Goal: Task Accomplishment & Management: Use online tool/utility

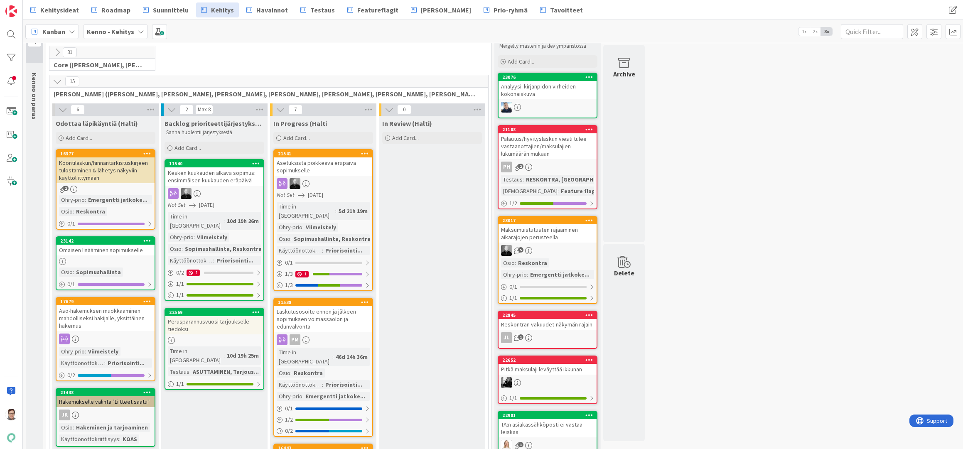
scroll to position [42, 0]
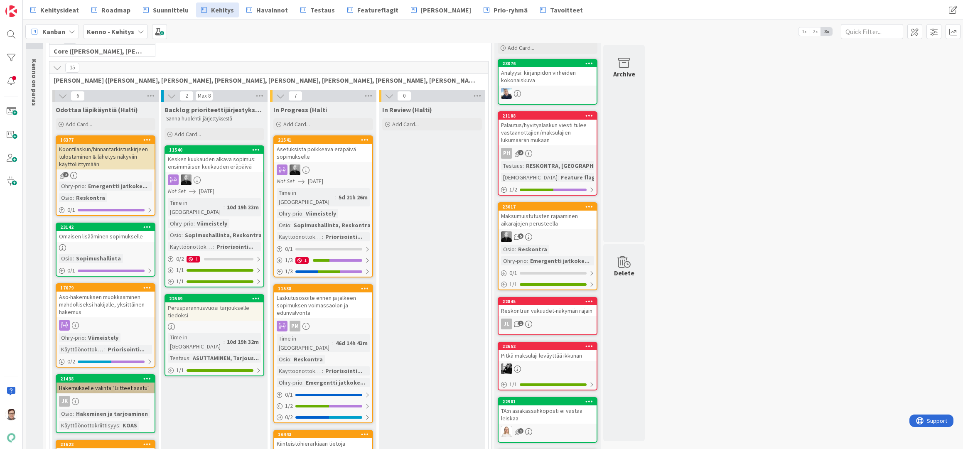
click at [162, 8] on span "Suunnittelu" at bounding box center [171, 10] width 36 height 10
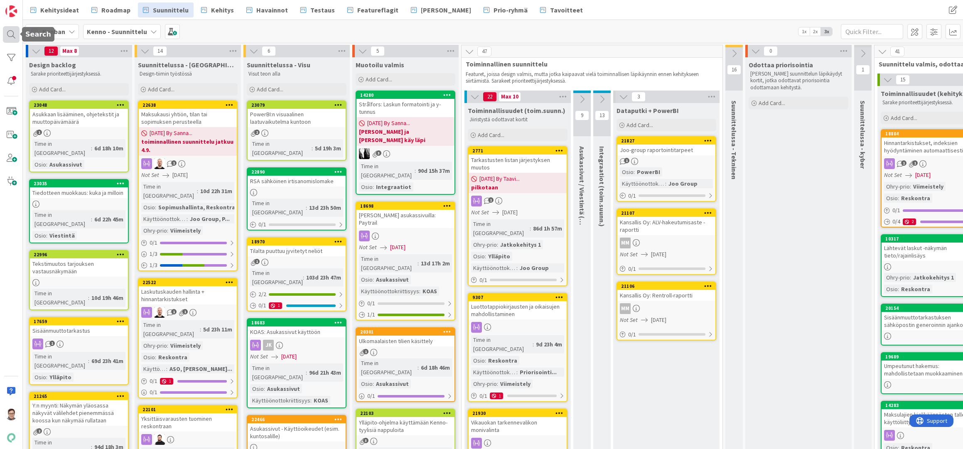
click at [12, 33] on div at bounding box center [11, 34] width 17 height 17
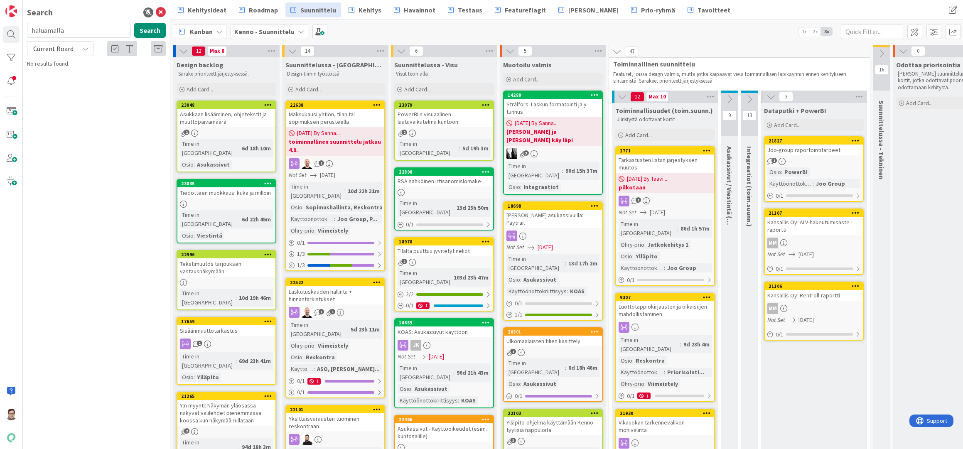
click at [62, 48] on span "Current Board" at bounding box center [53, 48] width 40 height 8
click at [59, 82] on span "All Boards" at bounding box center [75, 83] width 86 height 12
drag, startPoint x: 68, startPoint y: 30, endPoint x: 12, endPoint y: 30, distance: 55.3
click at [12, 30] on div "Search haluamalla Search All Boards Current Board All Boards No results found." at bounding box center [85, 224] width 170 height 449
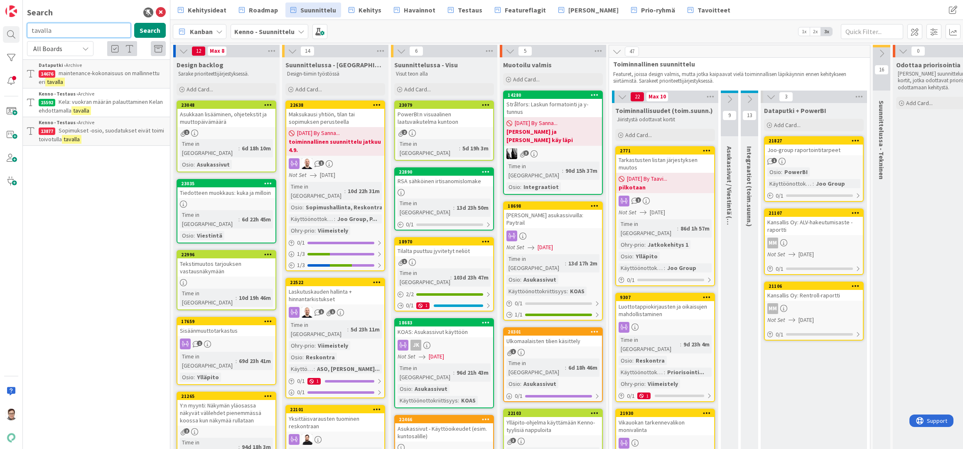
click at [66, 31] on input "tavalla" at bounding box center [79, 30] width 104 height 15
type input "asuntosäätiön"
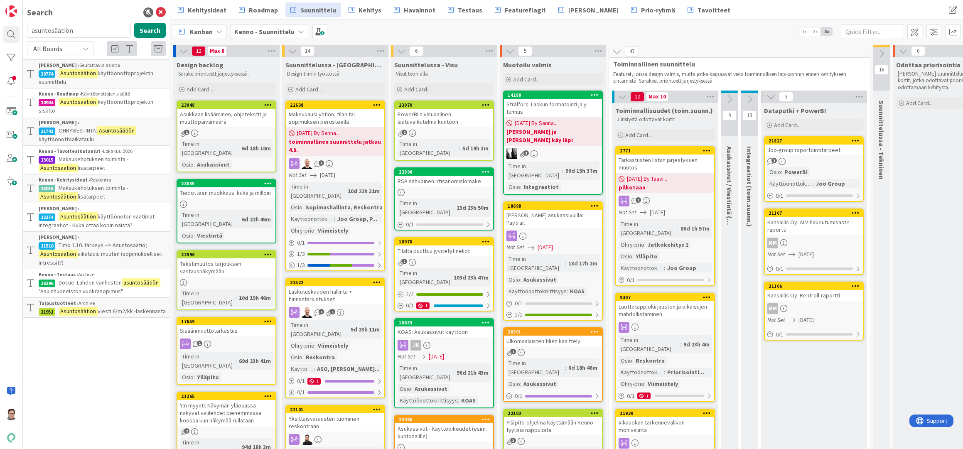
click at [107, 187] on span "Maksukehotuksen toiminta -" at bounding box center [94, 187] width 70 height 7
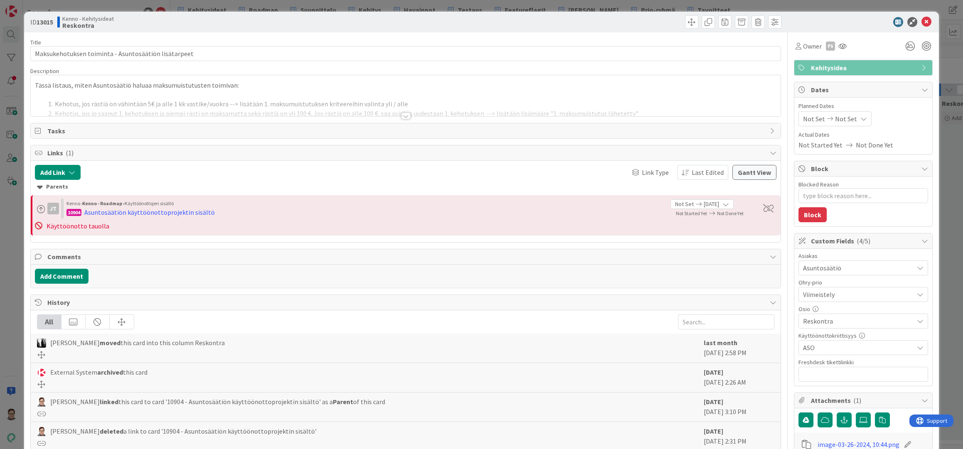
click at [401, 115] on div at bounding box center [405, 116] width 9 height 7
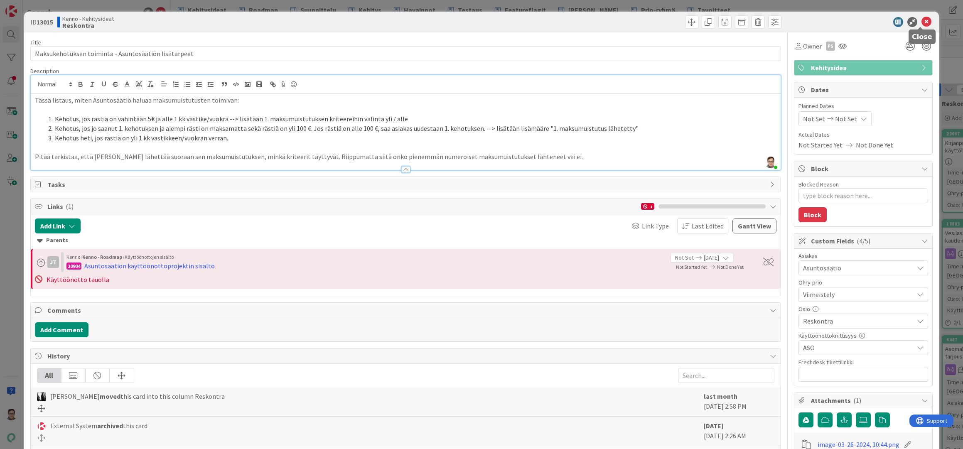
click at [921, 22] on icon at bounding box center [926, 22] width 10 height 10
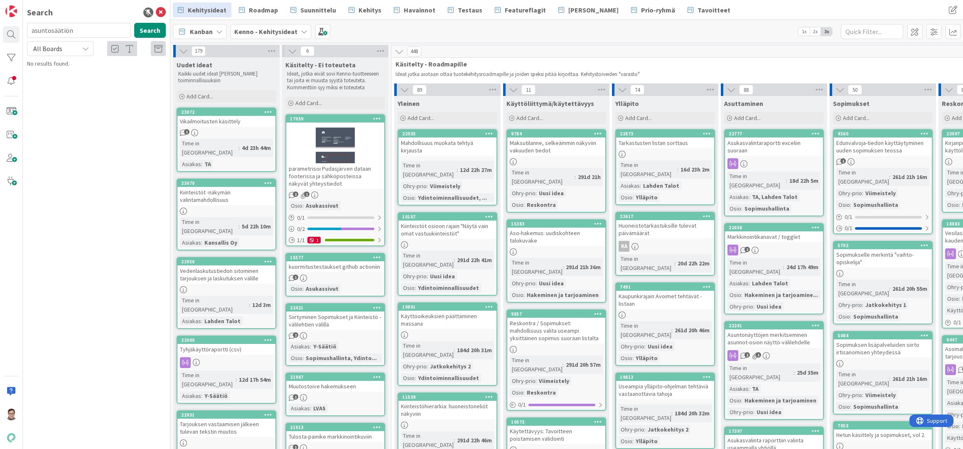
drag, startPoint x: 106, startPoint y: 439, endPoint x: 139, endPoint y: 383, distance: 64.7
click at [106, 439] on div "Search asuntosäätiön Search All Boards Current Board All Boards No results foun…" at bounding box center [96, 224] width 147 height 449
click at [156, 26] on button "Search" at bounding box center [150, 30] width 32 height 15
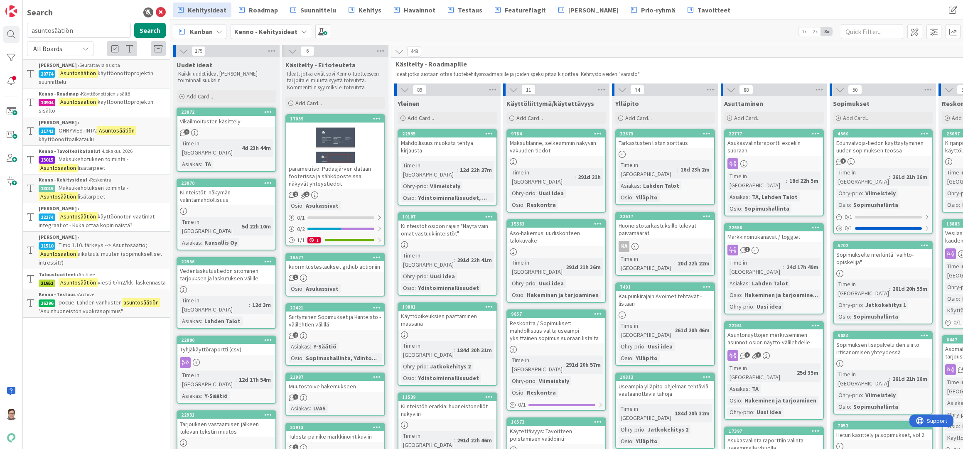
click at [109, 189] on span "Maksukehotuksen toiminta -" at bounding box center [94, 187] width 70 height 7
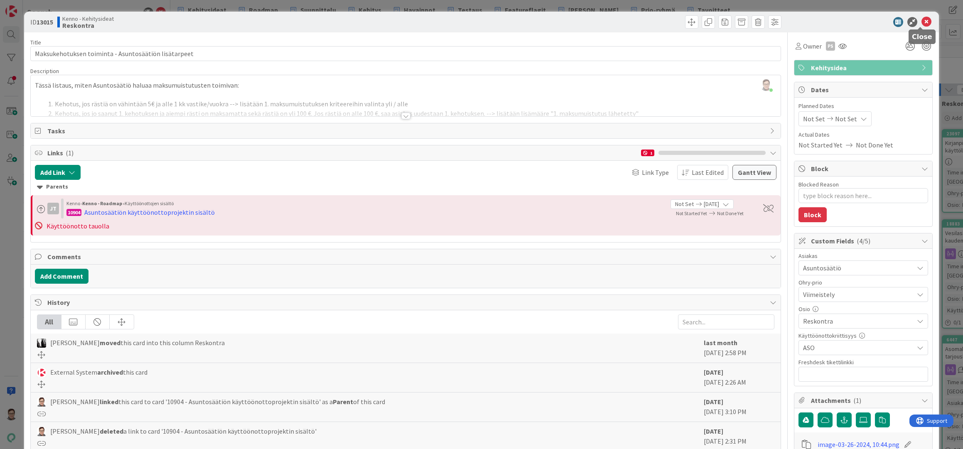
click at [921, 24] on icon at bounding box center [926, 22] width 10 height 10
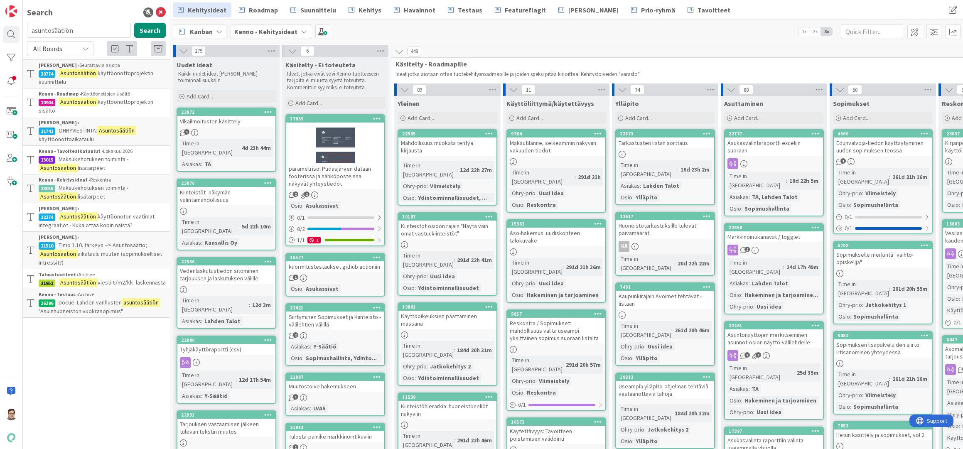
drag, startPoint x: 128, startPoint y: 444, endPoint x: 120, endPoint y: 444, distance: 7.9
click at [128, 444] on div "Search asuntosäätiön Search All Boards Current Board All Boards Kenno JoRy › Se…" at bounding box center [96, 224] width 147 height 449
click at [161, 12] on icon at bounding box center [161, 12] width 10 height 10
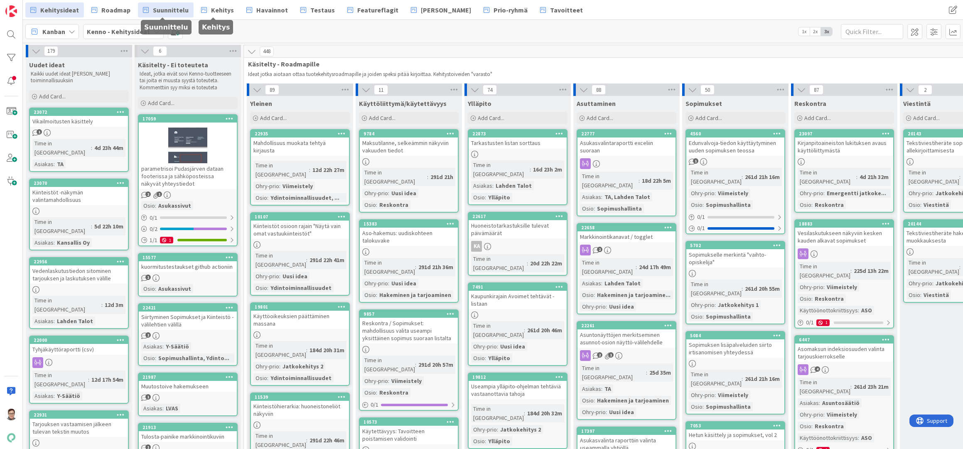
click at [164, 9] on span "Suunnittelu" at bounding box center [171, 10] width 36 height 10
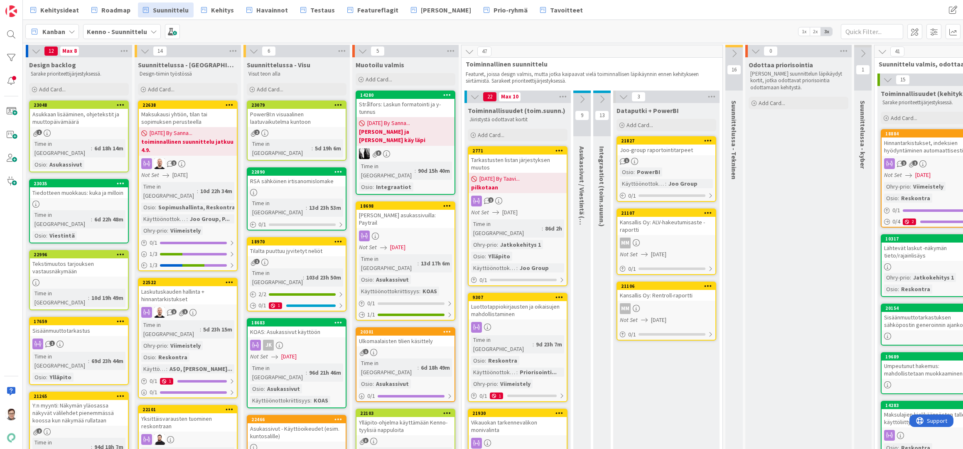
click at [516, 163] on div "Tarkastusten listan järjestyksen muutos" at bounding box center [518, 164] width 98 height 18
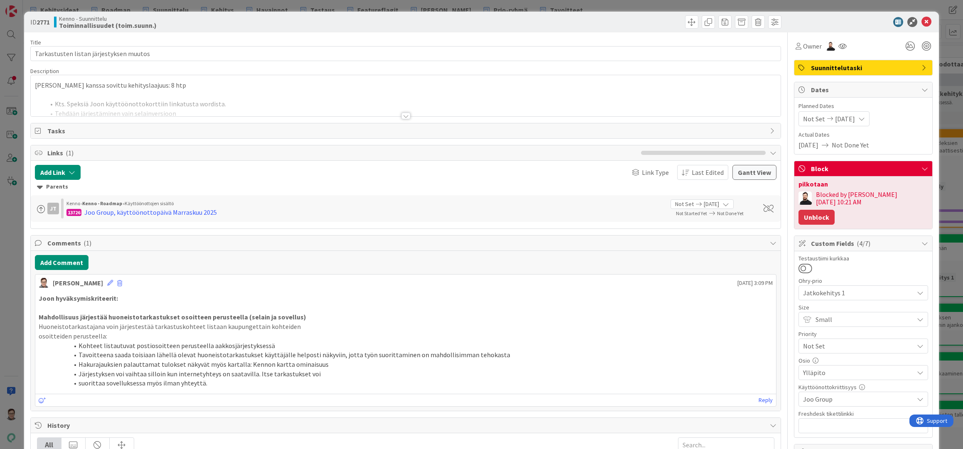
click at [835, 210] on button "Unblock" at bounding box center [816, 217] width 36 height 15
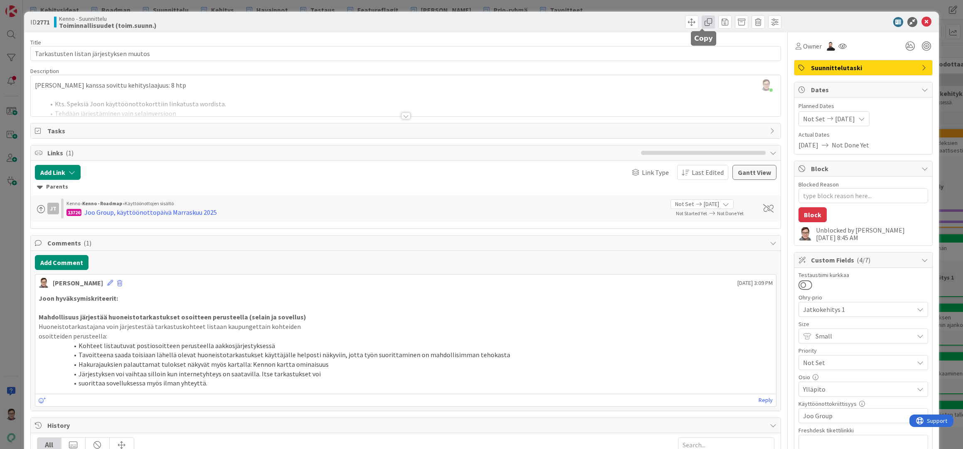
click at [702, 21] on span at bounding box center [708, 21] width 13 height 13
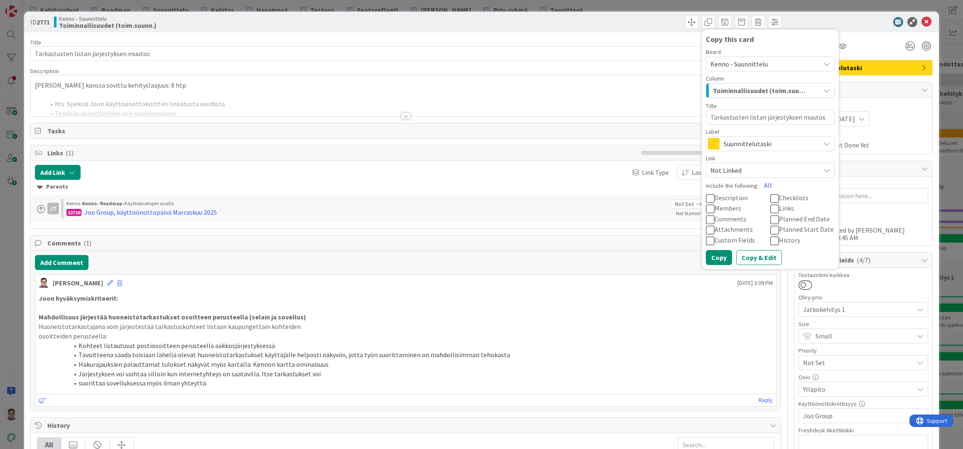
drag, startPoint x: 813, startPoint y: 117, endPoint x: 758, endPoint y: 117, distance: 55.2
click at [758, 117] on textarea "Tarkastusten listan järjestyksen muutos" at bounding box center [770, 117] width 129 height 15
type textarea "x"
type textarea "Tarkastusten listan k"
type textarea "x"
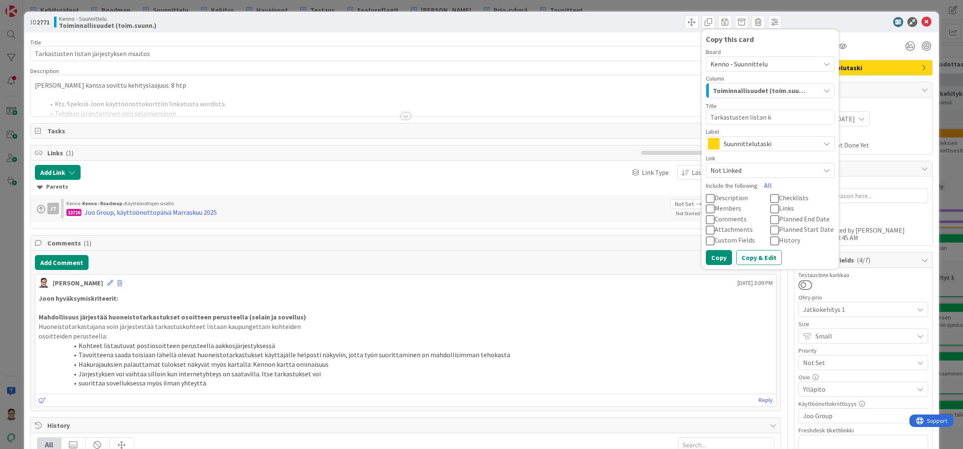
type textarea "Tarkastusten listan ka"
type textarea "x"
type textarea "Tarkastusten listan kar"
type textarea "x"
type textarea "Tarkastusten listan kart"
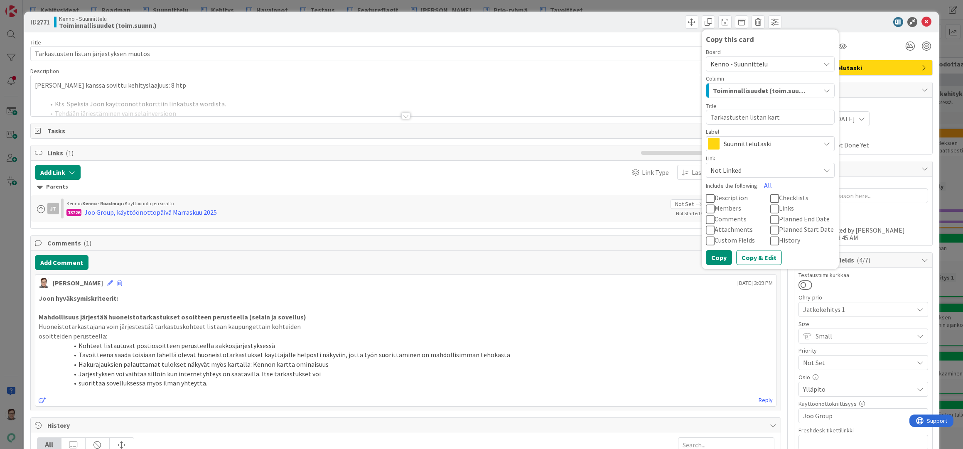
type textarea "x"
type textarea "Tarkastusten listan karta"
type textarea "x"
type textarea "Tarkastusten listan kartan"
type textarea "x"
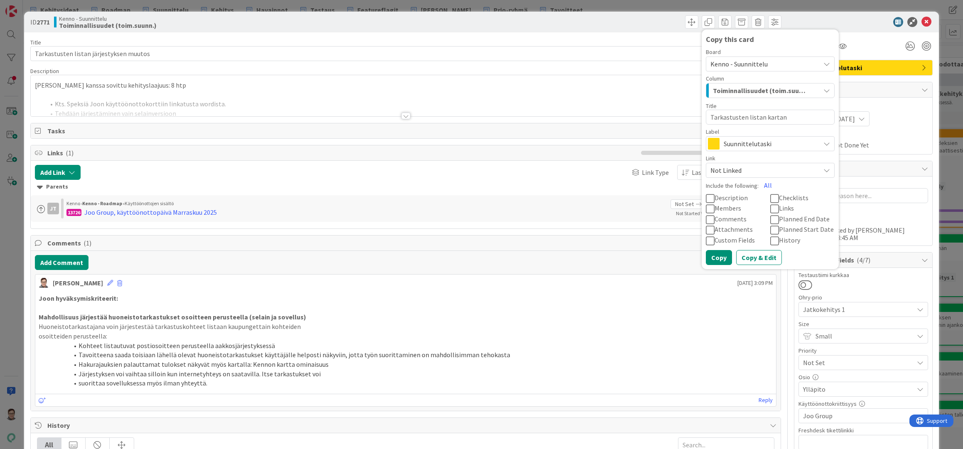
type textarea "Tarkastusten listan kartan"
type textarea "x"
type textarea "Tarkastusten listan kartan t"
type textarea "x"
type textarea "Tarkastusten listan kartan toi"
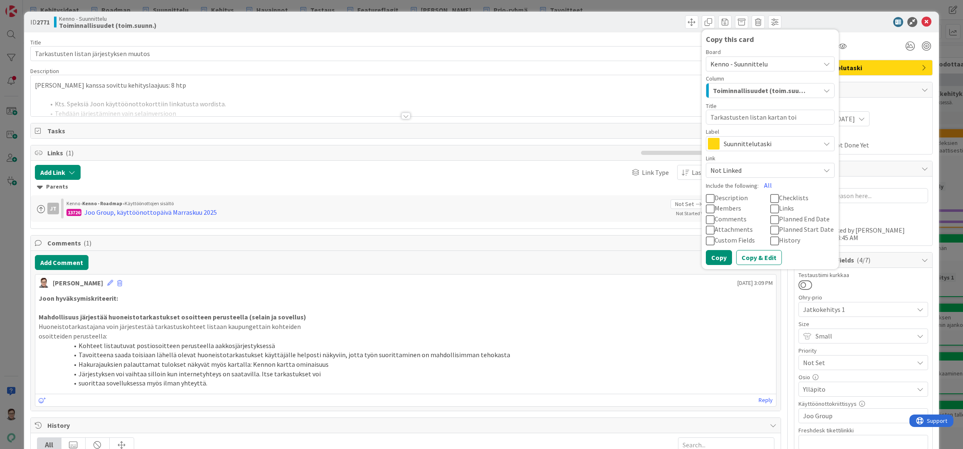
type textarea "x"
type textarea "Tarkastusten listan kartan toim"
type textarea "x"
type textarea "Tarkastusten listan kartan toimi"
type textarea "x"
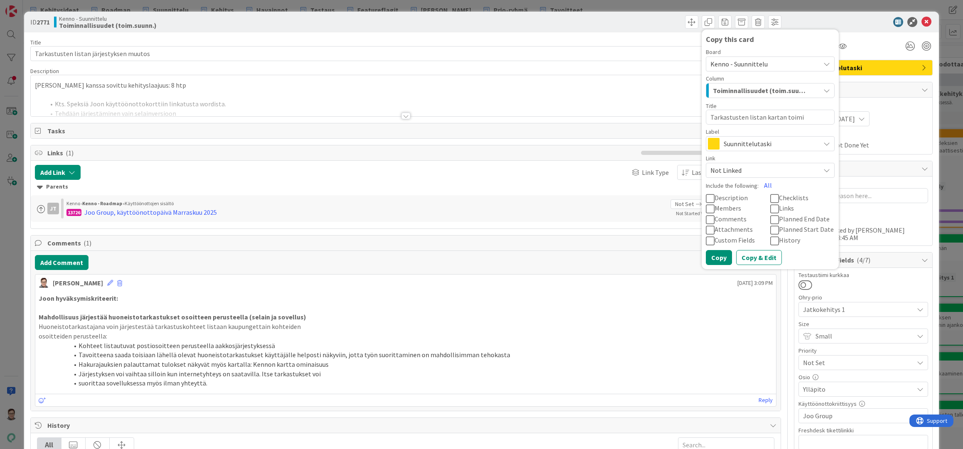
type textarea "Tarkastusten listan kartan toimin"
type textarea "x"
type textarea "Tarkastusten listan kartan toimint"
type textarea "x"
type textarea "Tarkastusten listan kartan toiminta"
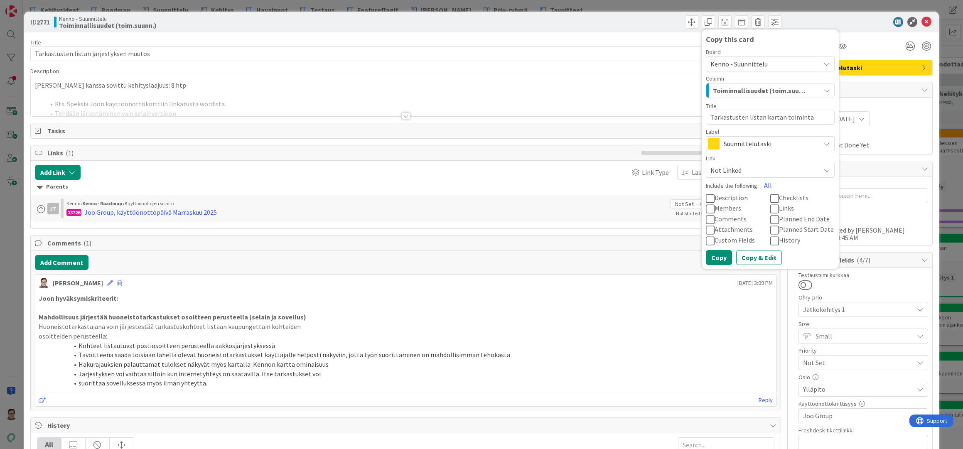
click at [706, 196] on icon at bounding box center [710, 199] width 9 height 10
click at [706, 206] on icon at bounding box center [710, 209] width 9 height 10
click at [706, 218] on icon at bounding box center [710, 220] width 9 height 10
click at [706, 228] on icon at bounding box center [710, 230] width 9 height 10
click at [706, 241] on icon at bounding box center [710, 241] width 9 height 10
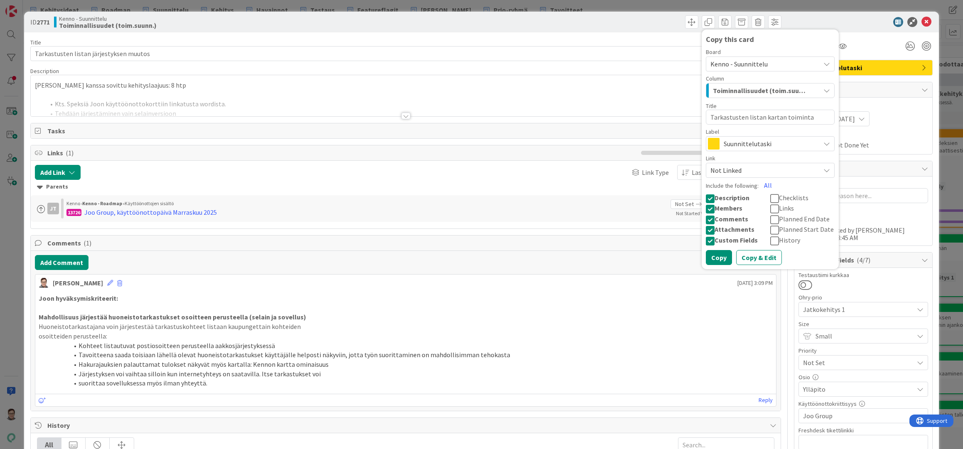
click at [770, 209] on icon at bounding box center [774, 209] width 9 height 10
click at [770, 220] on icon at bounding box center [774, 220] width 9 height 10
click at [770, 230] on icon at bounding box center [774, 230] width 9 height 10
click at [712, 258] on button "Copy" at bounding box center [719, 264] width 26 height 15
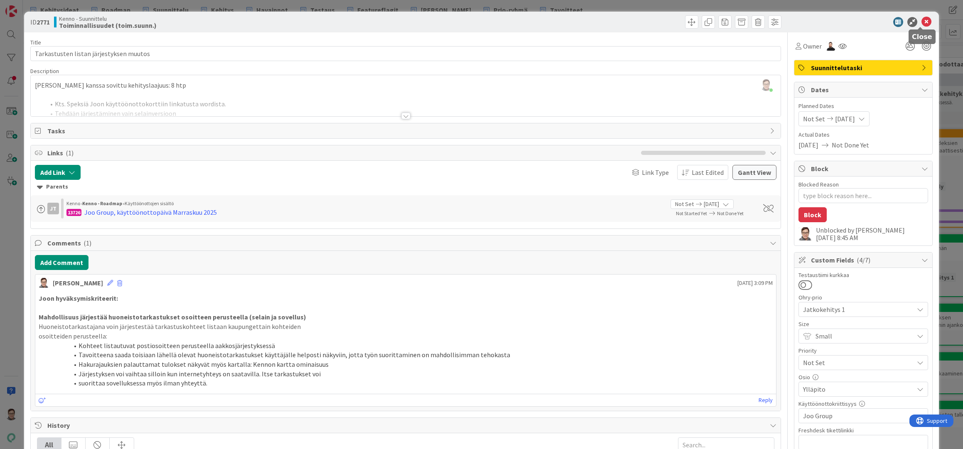
click at [923, 23] on icon at bounding box center [926, 22] width 10 height 10
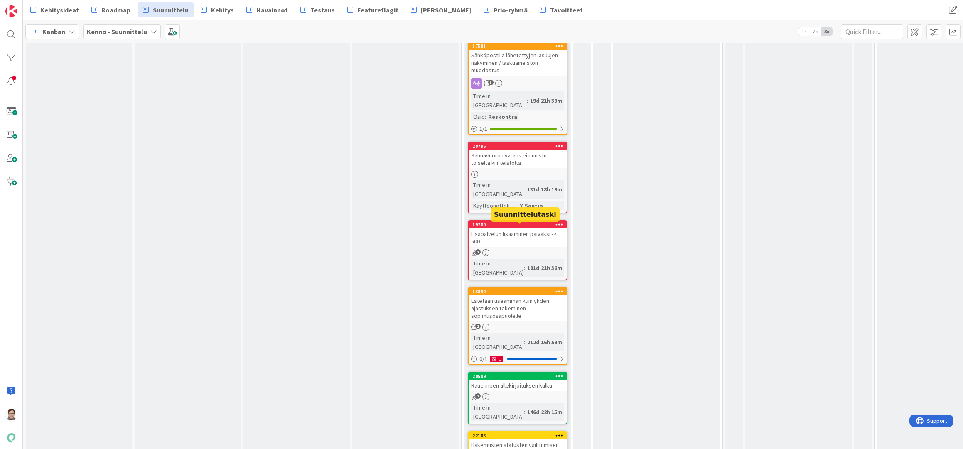
scroll to position [1597, 0]
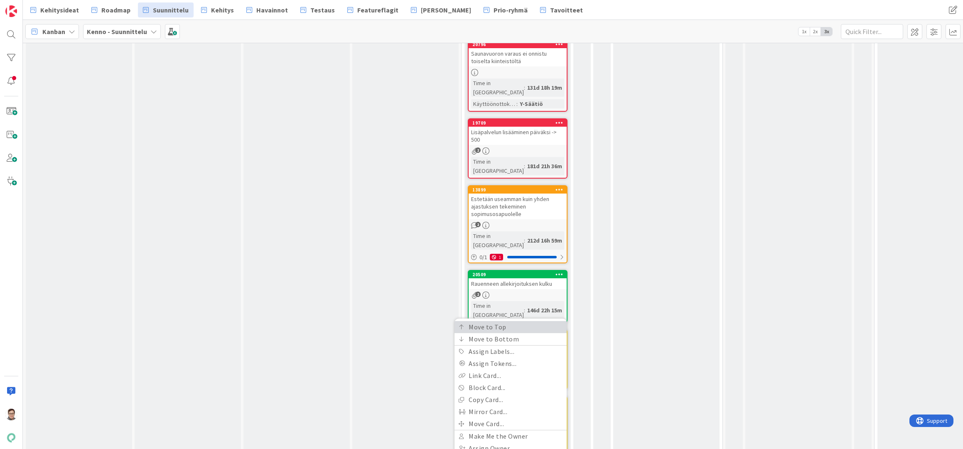
click at [476, 321] on link "Move to Top" at bounding box center [510, 327] width 112 height 12
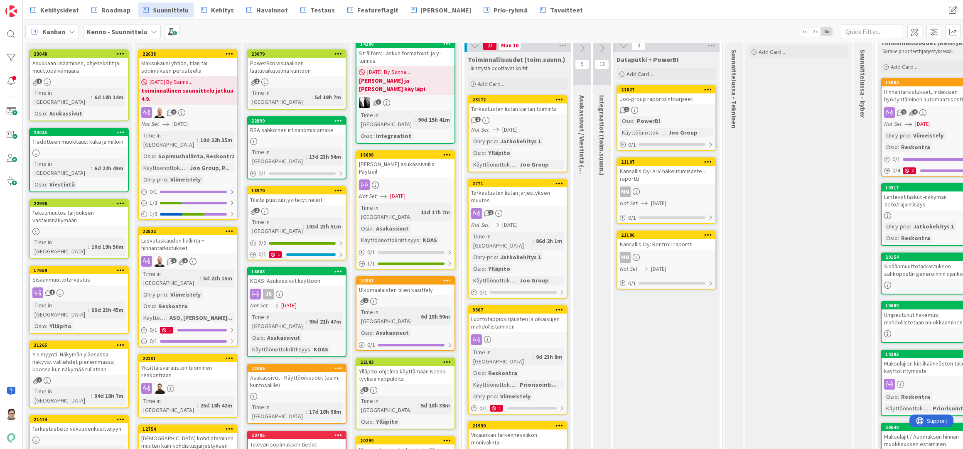
scroll to position [0, 0]
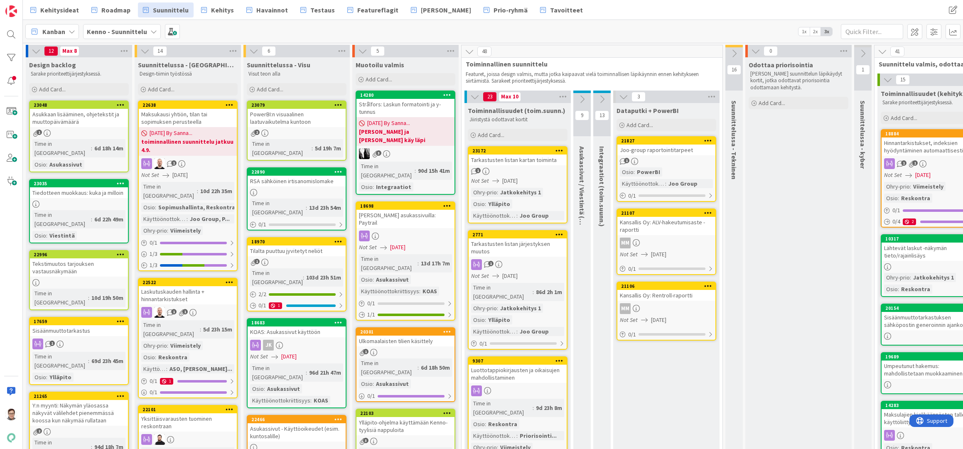
click at [529, 168] on div "1" at bounding box center [518, 171] width 98 height 7
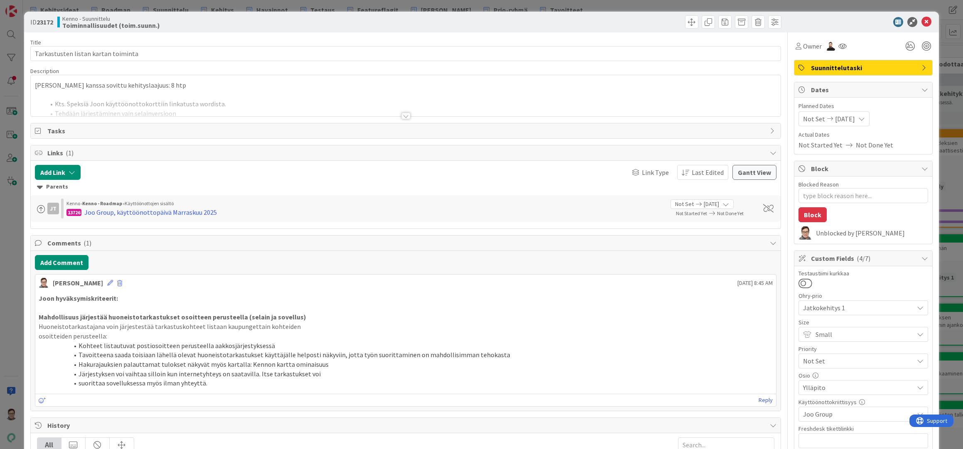
click at [401, 113] on div at bounding box center [405, 116] width 9 height 7
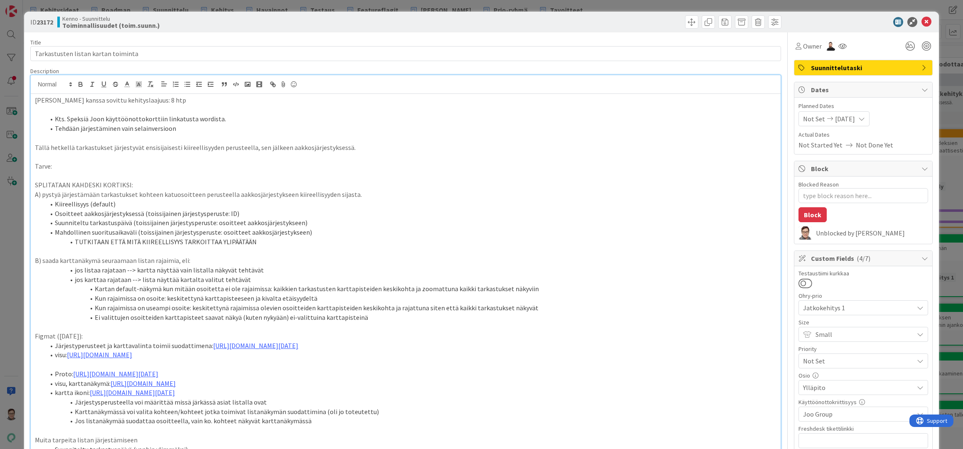
click at [429, 435] on p at bounding box center [405, 431] width 741 height 10
click at [922, 24] on icon at bounding box center [926, 22] width 10 height 10
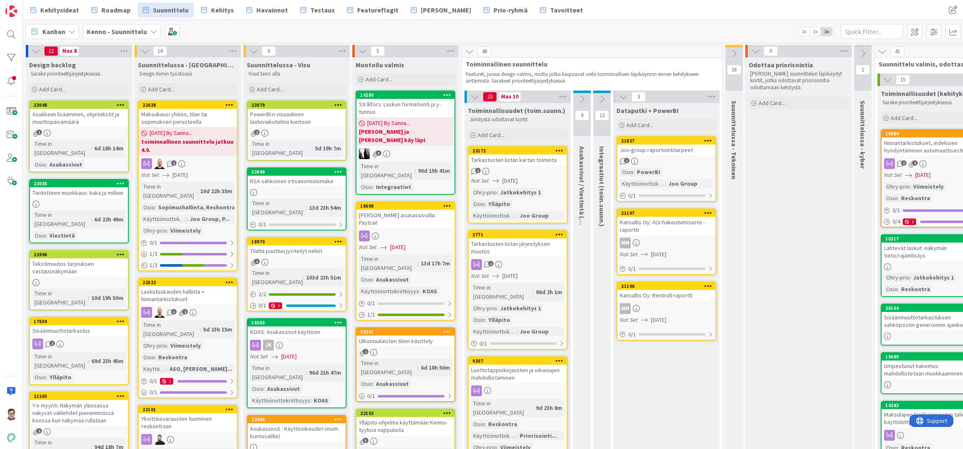
click at [516, 250] on div "Tarkastusten listan järjestyksen muutos" at bounding box center [518, 247] width 98 height 18
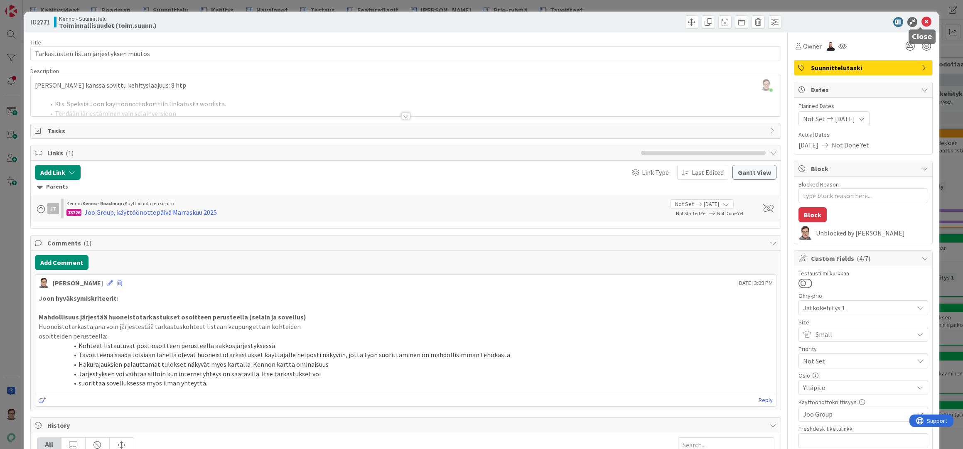
click at [921, 25] on icon at bounding box center [926, 22] width 10 height 10
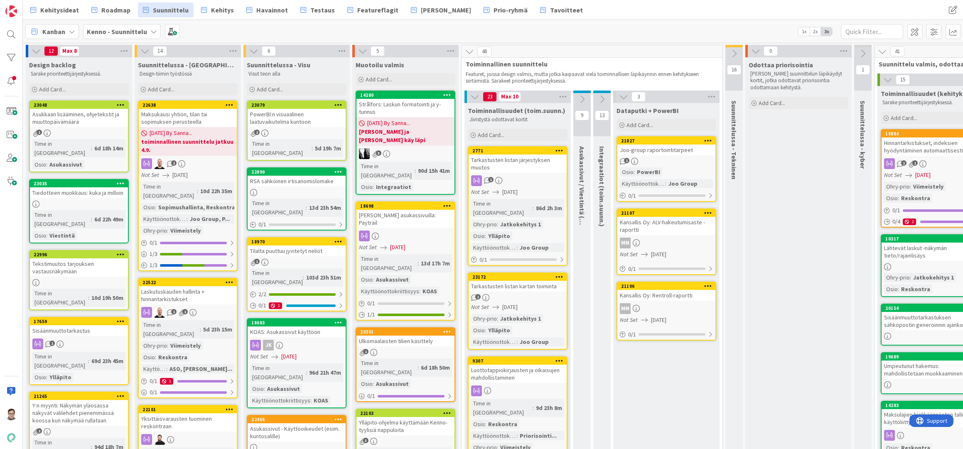
click at [517, 172] on div "Tarkastusten listan järjestyksen muutos" at bounding box center [518, 164] width 98 height 18
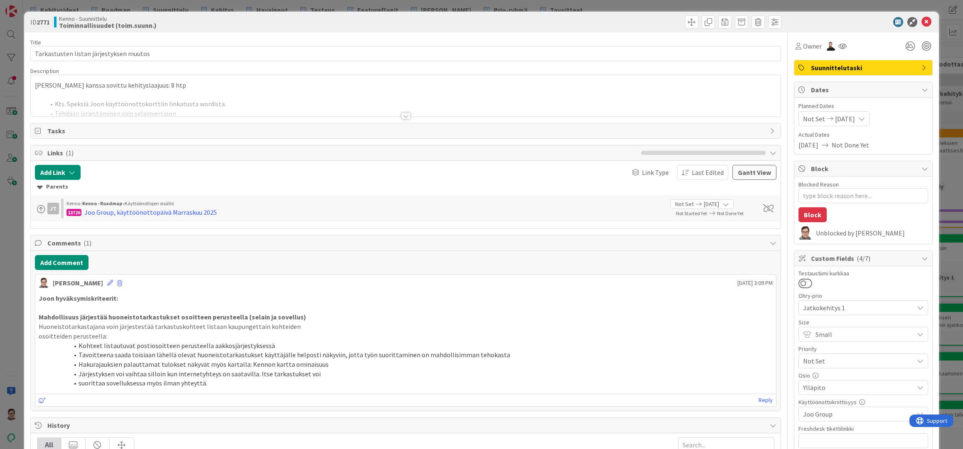
type textarea "x"
click at [401, 114] on div at bounding box center [405, 116] width 9 height 7
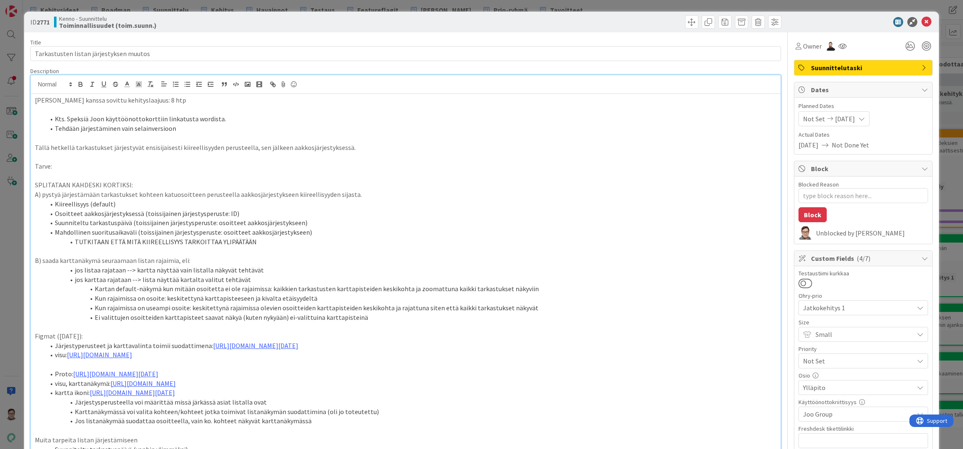
click at [156, 101] on p "[PERSON_NAME] kanssa sovittu kehityslaajuus: 8 htp" at bounding box center [405, 101] width 741 height 10
click at [921, 21] on icon at bounding box center [926, 22] width 10 height 10
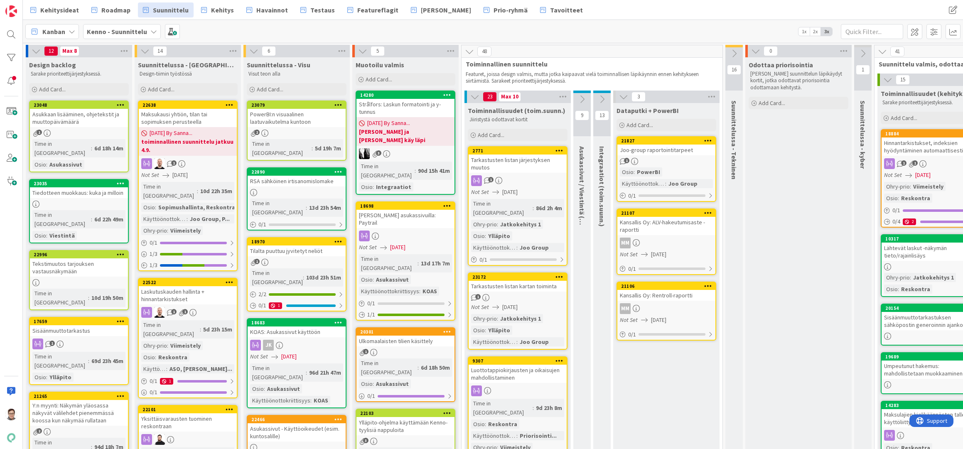
click at [510, 172] on div "Tarkastusten listan järjestyksen muutos" at bounding box center [518, 164] width 98 height 18
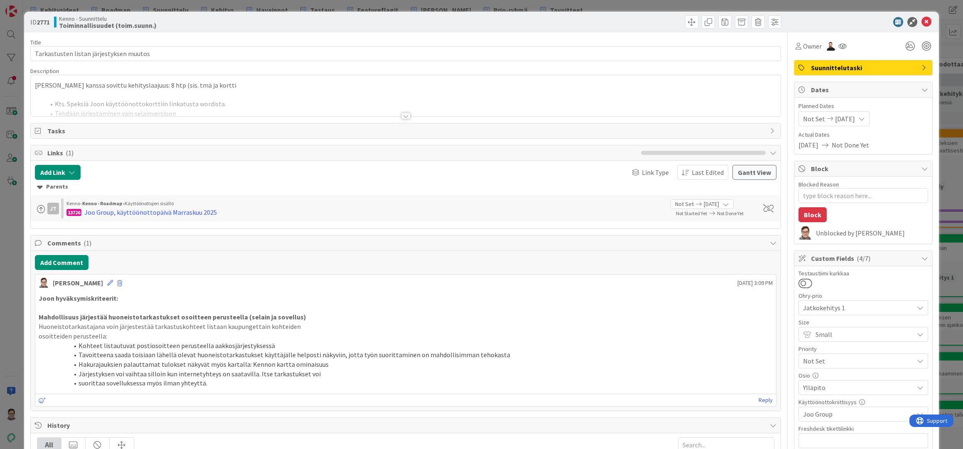
type textarea "x"
click at [153, 54] on input "Tarkastusten listan järjestyksen muutos" at bounding box center [405, 53] width 751 height 15
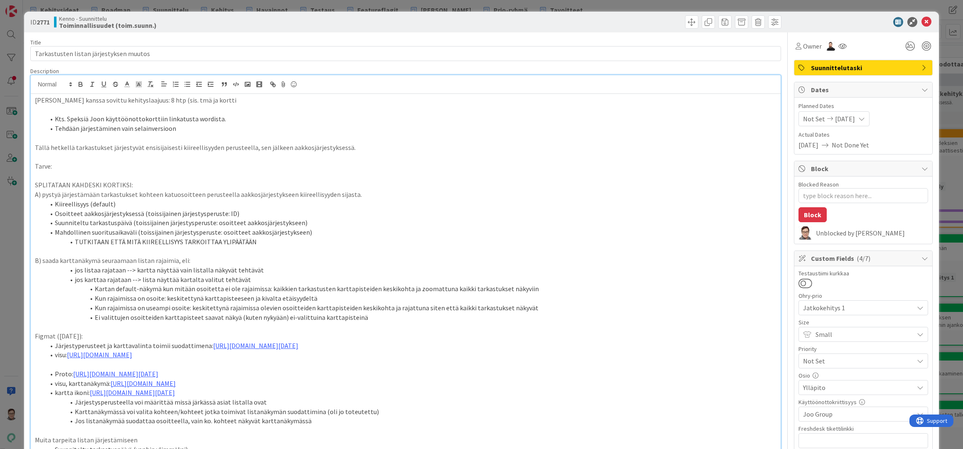
click at [208, 84] on div "[PERSON_NAME] kanssa sovittu kehityslaajuus: 8 htp (sis. tmä ja kortti Kts. Spe…" at bounding box center [406, 282] width 750 height 415
drag, startPoint x: 135, startPoint y: 184, endPoint x: 10, endPoint y: 188, distance: 124.7
click at [8, 188] on div "ID 2771 Kenno - Suunnittelu Toiminnallisuudet (toim.suunn.) Title 39 / 128 Tark…" at bounding box center [481, 224] width 963 height 449
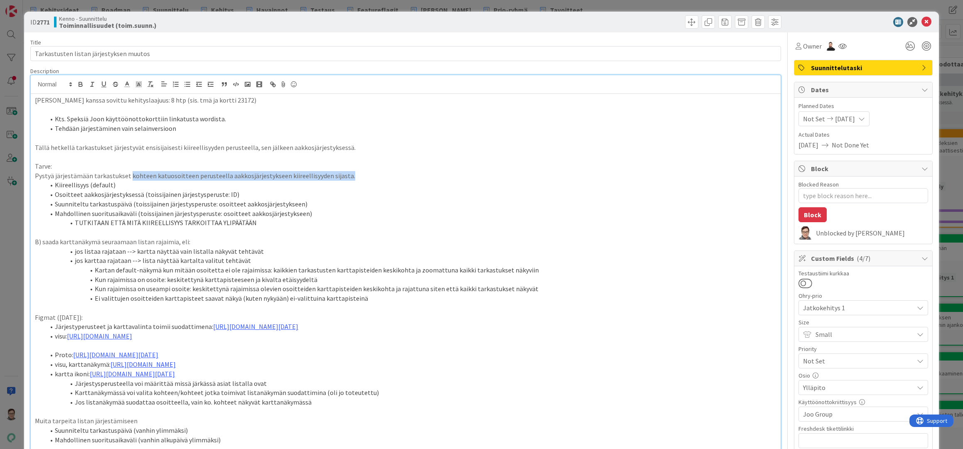
drag, startPoint x: 344, startPoint y: 176, endPoint x: 129, endPoint y: 176, distance: 215.2
click at [129, 176] on p "Pystyä järjestämään tarkastukset kohteen katuosoitteen perusteella aakkosjärjes…" at bounding box center [405, 176] width 741 height 10
drag, startPoint x: 110, startPoint y: 184, endPoint x: 91, endPoint y: 184, distance: 18.3
click at [91, 184] on li "Kiireellisyys (default)" at bounding box center [411, 185] width 732 height 10
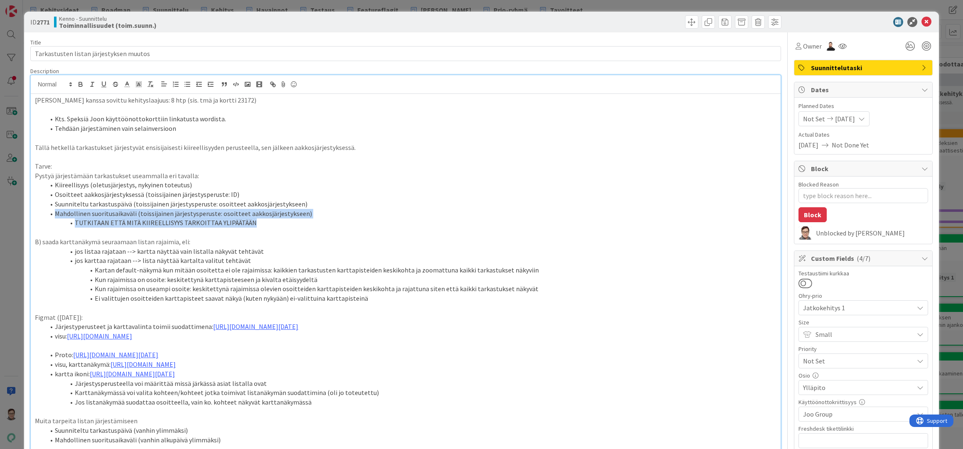
drag, startPoint x: 54, startPoint y: 212, endPoint x: 252, endPoint y: 224, distance: 197.7
click at [252, 224] on ol "Kiireellisyys (oletusjärjestys, nykyinen toteutus) Osoitteet aakkosjärjestykses…" at bounding box center [405, 203] width 741 height 47
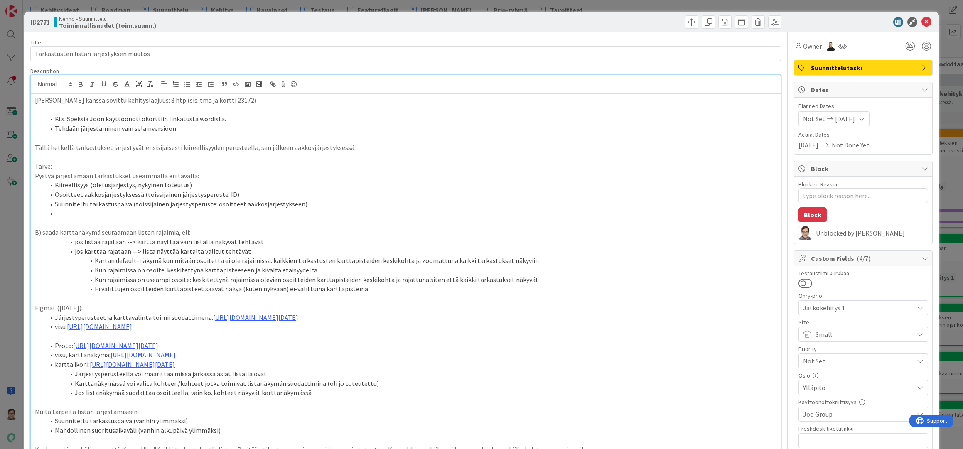
drag, startPoint x: 418, startPoint y: 438, endPoint x: 417, endPoint y: 444, distance: 6.2
click at [418, 435] on li "Mahdollinen suoritusaikaväli (vanhin alkupäivä ylimmäksi)" at bounding box center [411, 431] width 732 height 10
click at [80, 211] on li at bounding box center [411, 214] width 732 height 10
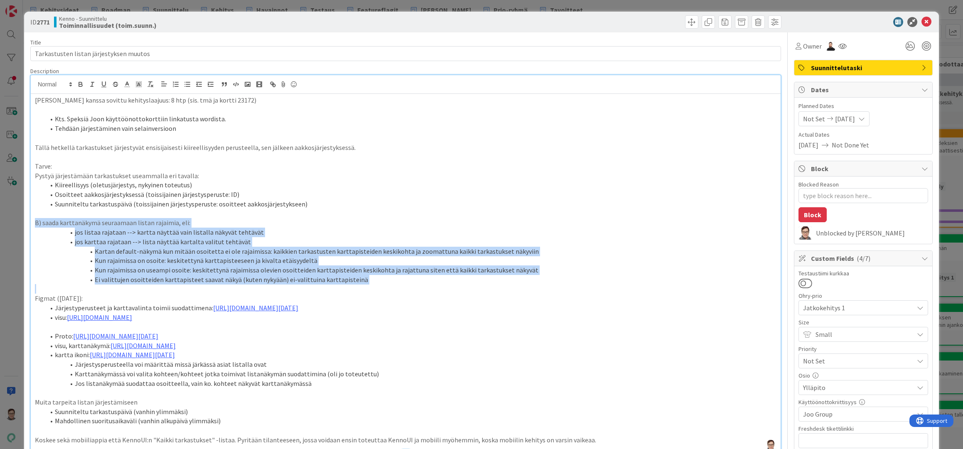
drag, startPoint x: 34, startPoint y: 221, endPoint x: 374, endPoint y: 285, distance: 345.6
click at [374, 285] on div "[PERSON_NAME] kanssa sovittu kehityslaajuus: 8 htp (sis. tmä ja kortti 23172) K…" at bounding box center [406, 273] width 750 height 359
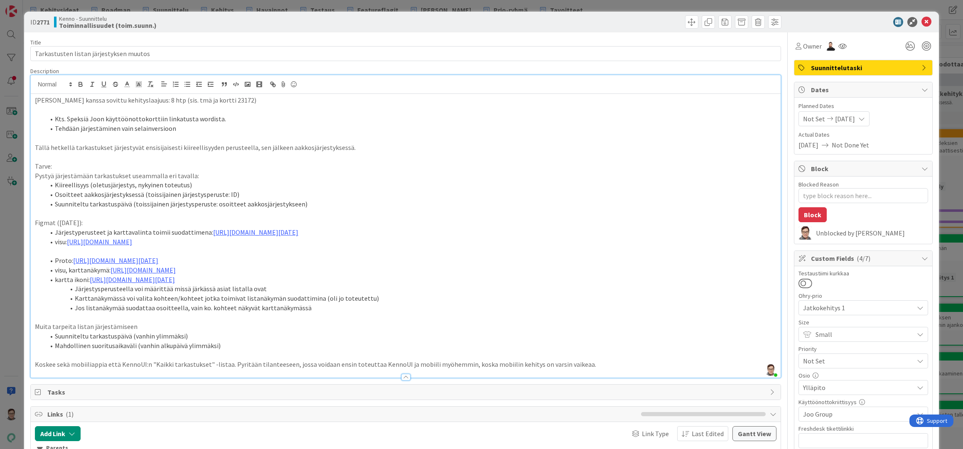
click at [76, 231] on li "Järjestyperusteet ja karttavalinta toimii suodattimena: [URL][DOMAIN_NAME][DATE]" at bounding box center [411, 233] width 732 height 10
click at [533, 275] on li "visu, karttanäkymä: [URL][DOMAIN_NAME]" at bounding box center [411, 270] width 732 height 10
click at [323, 303] on li "Karttanäkymässä voi valita kohteen/kohteet jotka toimivat listanäkymän suodatti…" at bounding box center [411, 299] width 732 height 10
click at [359, 303] on li "Karttanäkymässä voi valita kohteen/kohteet jotka toimivat listanäkymän suodatti…" at bounding box center [411, 299] width 732 height 10
click at [311, 439] on div at bounding box center [220, 433] width 270 height 15
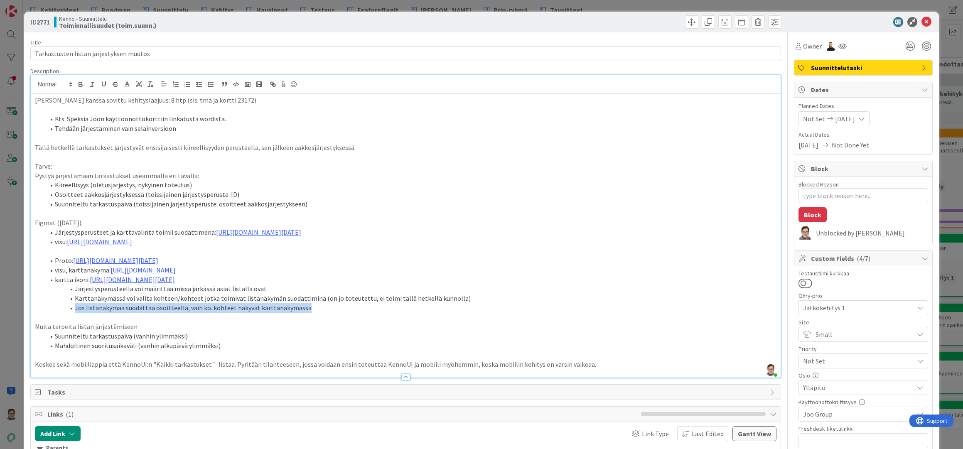
drag, startPoint x: 303, startPoint y: 317, endPoint x: 214, endPoint y: 358, distance: 98.5
click at [62, 313] on li "Jos listanäkymää suodattaa osoitteella, vain ko. kohteet näkyvät karttanäkymässä" at bounding box center [411, 308] width 732 height 10
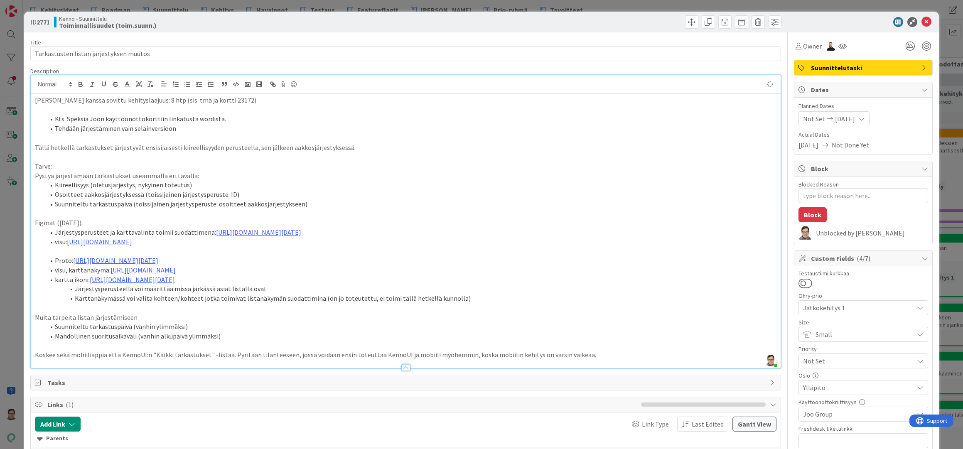
click at [299, 294] on li "Järjestysperusteella voi määrittää missä järkässä asiat listalla ovat" at bounding box center [411, 289] width 732 height 10
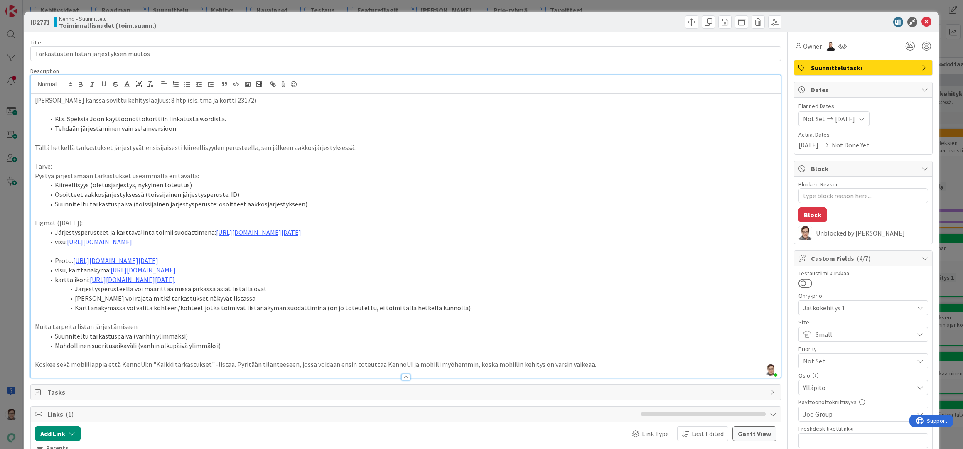
drag, startPoint x: 276, startPoint y: 318, endPoint x: 284, endPoint y: 318, distance: 7.5
click at [277, 313] on li "Karttanäkymässä voi valita kohteen/kohteet jotka toimivat listanäkymän suodatti…" at bounding box center [411, 308] width 732 height 10
drag, startPoint x: 226, startPoint y: 354, endPoint x: 19, endPoint y: 328, distance: 208.1
click at [19, 328] on div "ID 2771 Kenno - Suunnittelu Toiminnallisuudet (toim.suunn.) Title 39 / 128 Tark…" at bounding box center [481, 224] width 963 height 449
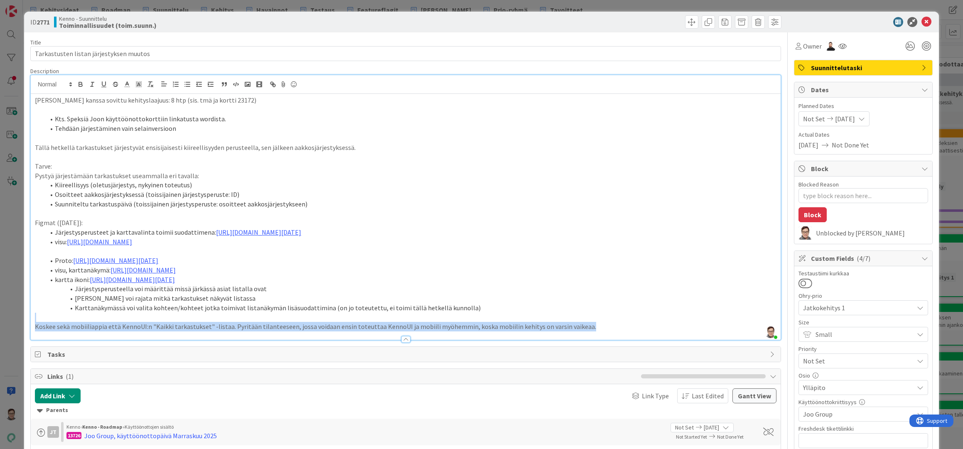
drag, startPoint x: 584, startPoint y: 333, endPoint x: 4, endPoint y: 331, distance: 580.3
click at [3, 330] on div "ID 2771 Kenno - Suunnittelu Toiminnallisuudet (toim.suunn.) Title 39 / 128 Tark…" at bounding box center [481, 224] width 963 height 449
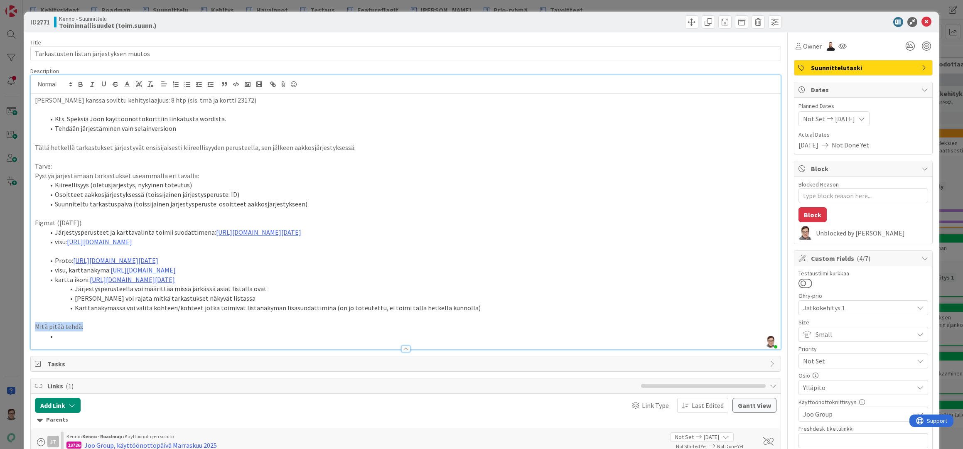
drag, startPoint x: 84, startPoint y: 335, endPoint x: 2, endPoint y: 334, distance: 81.9
click at [2, 334] on div "ID 2771 Kenno - Suunnittelu Toiminnallisuudet (toim.suunn.) Title 39 / 128 Tark…" at bounding box center [481, 224] width 963 height 449
click at [78, 341] on li at bounding box center [411, 336] width 732 height 10
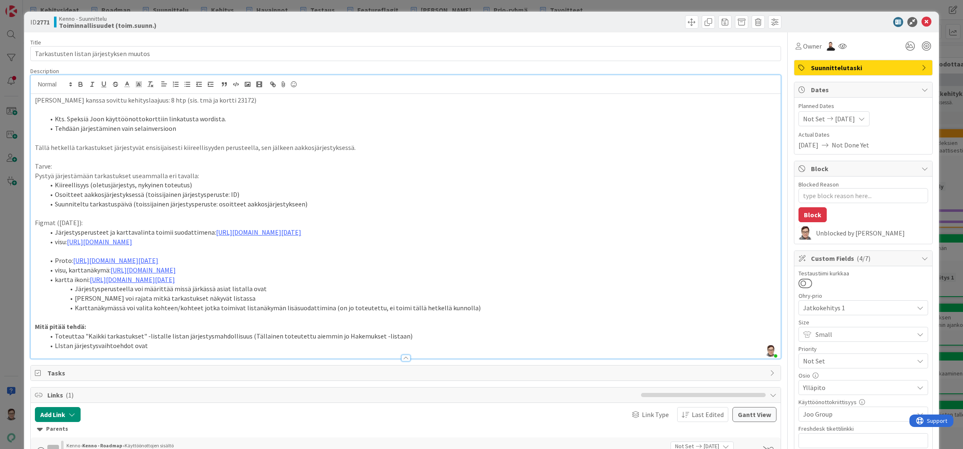
drag, startPoint x: 60, startPoint y: 355, endPoint x: 81, endPoint y: 355, distance: 21.2
click at [61, 351] on li "LIstan järjestysvaihtoehdot ovat" at bounding box center [411, 346] width 732 height 10
click at [157, 351] on li "Listan järjestysvaihtoehdot ovat" at bounding box center [411, 346] width 732 height 10
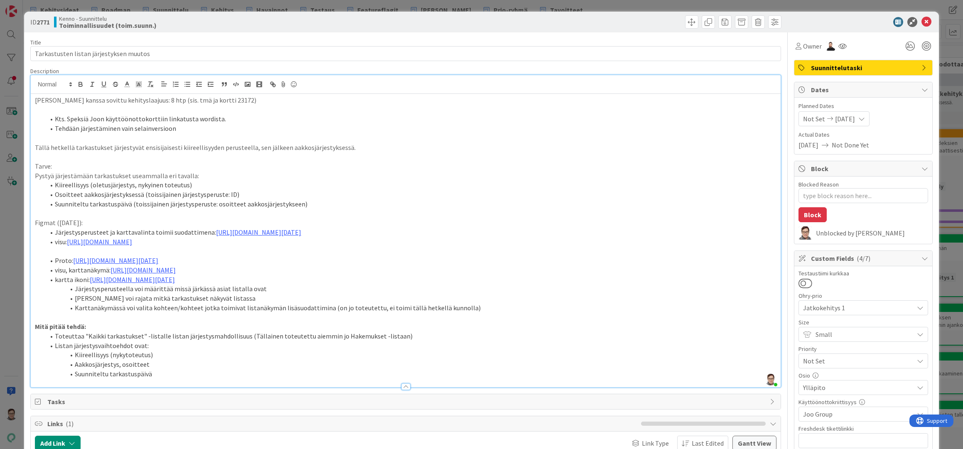
click at [152, 369] on li "Aakkosjärjestys, osoitteet" at bounding box center [411, 365] width 732 height 10
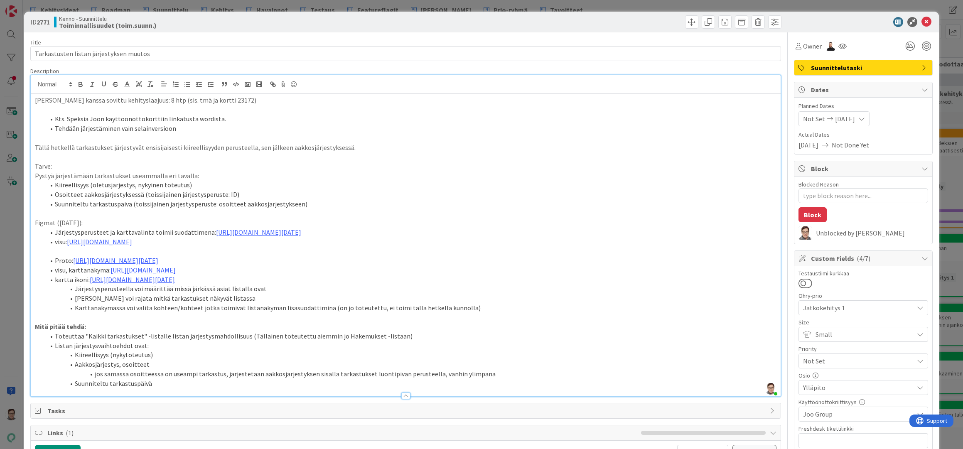
click at [163, 388] on li "Suunniteltu tarkastuspäivä" at bounding box center [411, 384] width 732 height 10
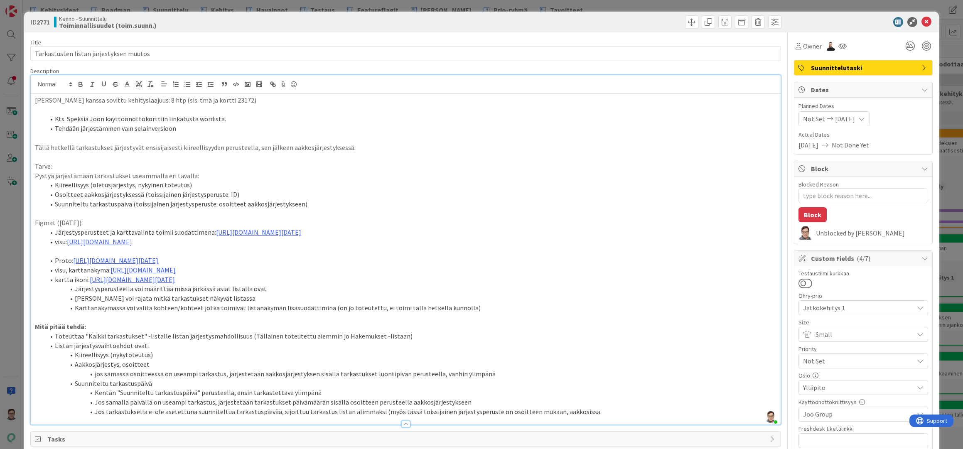
click at [433, 444] on span "Tasks" at bounding box center [406, 439] width 718 height 10
click at [921, 21] on icon at bounding box center [926, 22] width 10 height 10
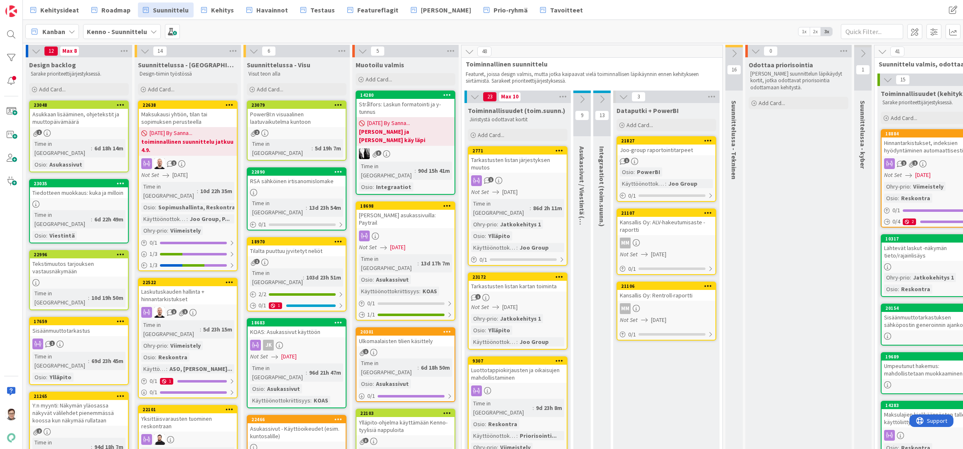
click at [522, 294] on div "1" at bounding box center [518, 297] width 98 height 7
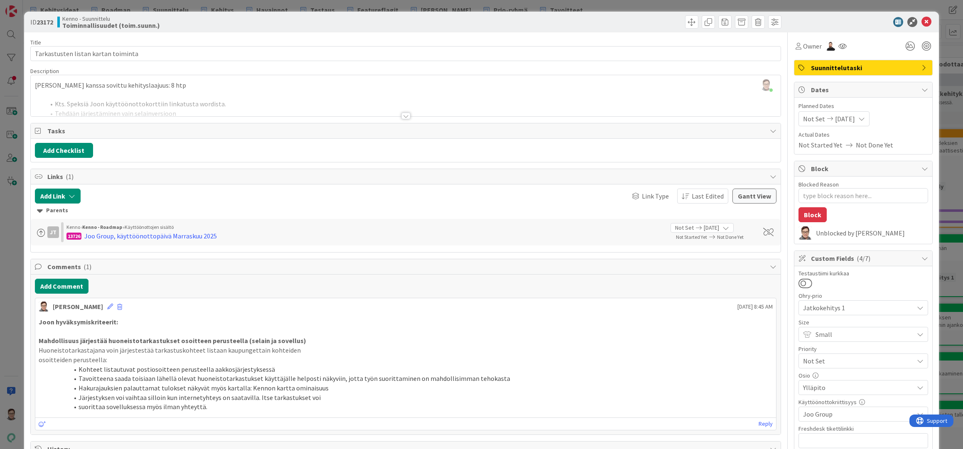
click at [403, 115] on div at bounding box center [405, 116] width 9 height 7
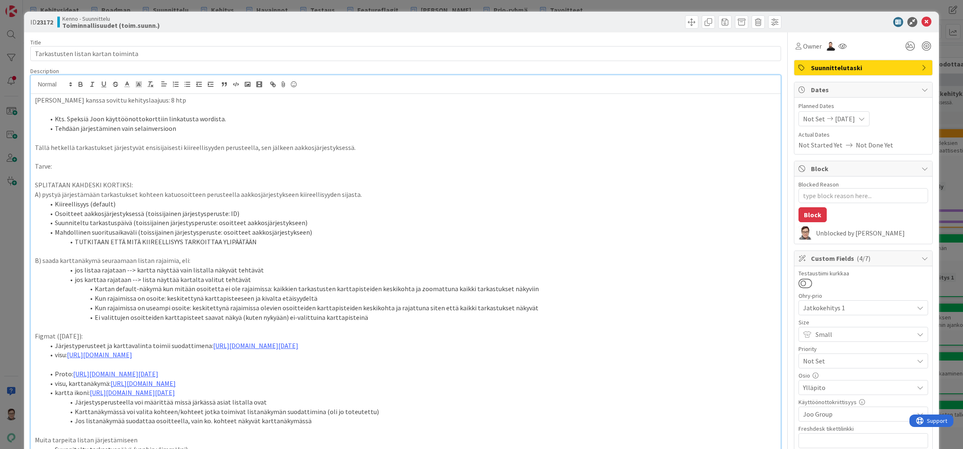
click at [222, 104] on p "[PERSON_NAME] kanssa sovittu kehityslaajuus: 8 htp" at bounding box center [405, 101] width 741 height 10
click at [923, 23] on icon at bounding box center [926, 22] width 10 height 10
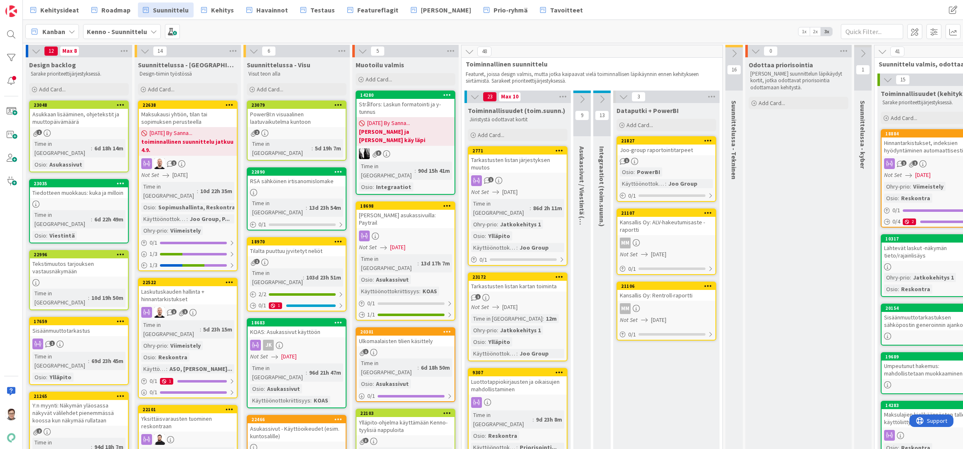
click at [536, 294] on div "1" at bounding box center [518, 297] width 98 height 7
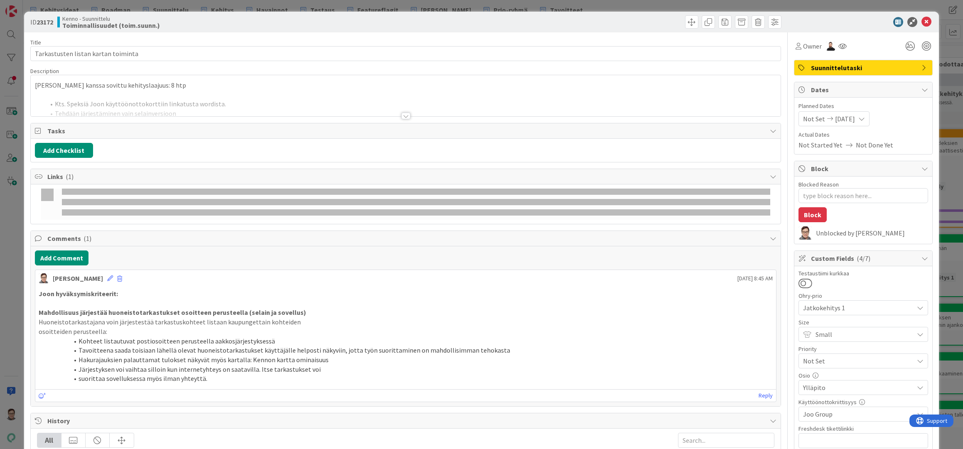
type textarea "x"
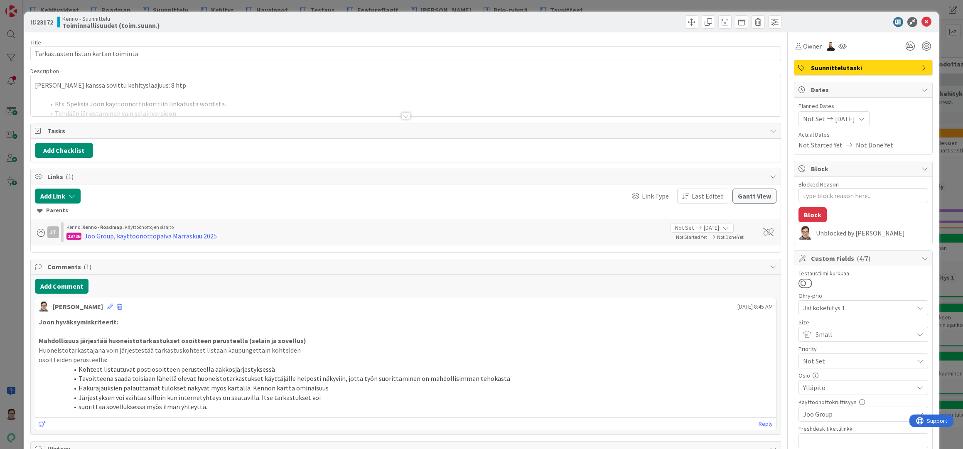
click at [167, 85] on div "[PERSON_NAME] kanssa sovittu kehityslaajuus: 8 htp Kts. Speksiä Joon käyttöönot…" at bounding box center [406, 95] width 750 height 41
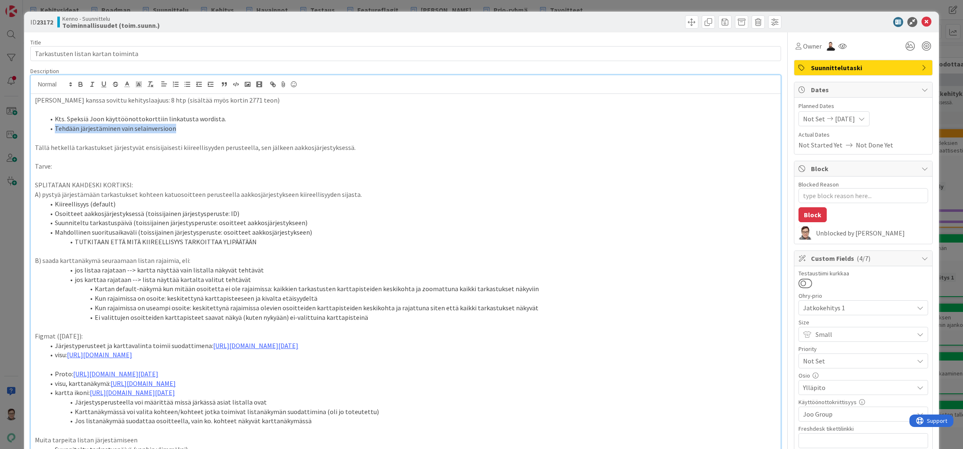
drag, startPoint x: 177, startPoint y: 128, endPoint x: 47, endPoint y: 127, distance: 130.0
click at [47, 127] on li "Tehdään järjestäminen vain selainversioon" at bounding box center [411, 129] width 732 height 10
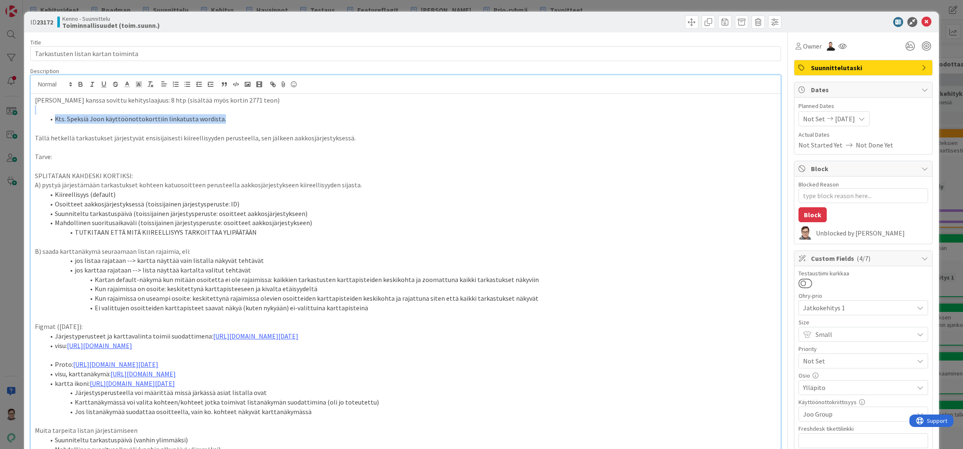
drag, startPoint x: 161, startPoint y: 117, endPoint x: 33, endPoint y: 108, distance: 128.2
click at [33, 108] on div "[PERSON_NAME] kanssa sovittu kehityslaajuus: 8 htp (sisältää myös kortin 2771 t…" at bounding box center [406, 288] width 750 height 388
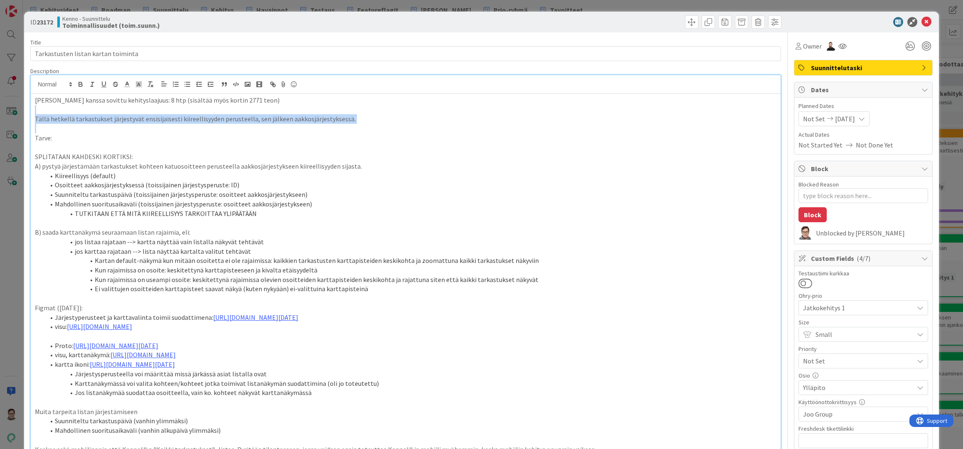
drag, startPoint x: 34, startPoint y: 109, endPoint x: 84, endPoint y: 124, distance: 52.0
click at [84, 124] on div "[PERSON_NAME] kanssa sovittu kehityslaajuus: 8 htp (sisältää myös kortin 2771 t…" at bounding box center [406, 278] width 750 height 368
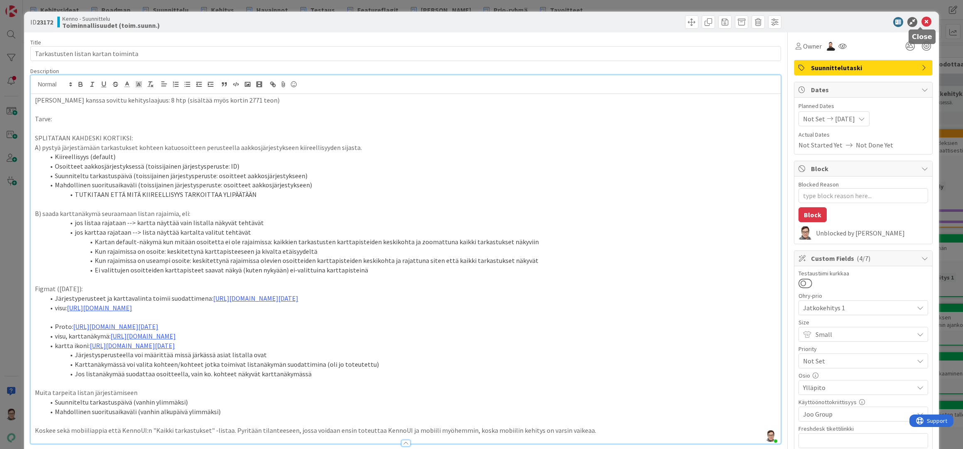
click at [921, 20] on icon at bounding box center [926, 22] width 10 height 10
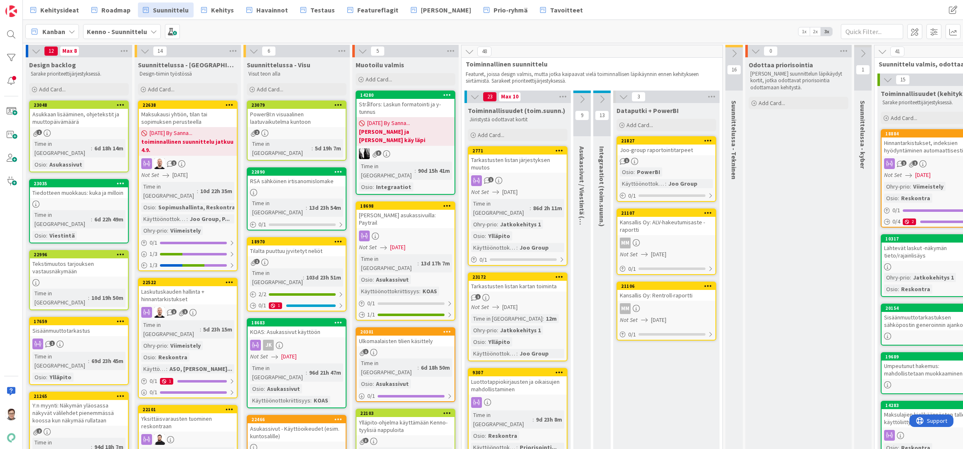
click at [518, 182] on div "1" at bounding box center [518, 180] width 98 height 11
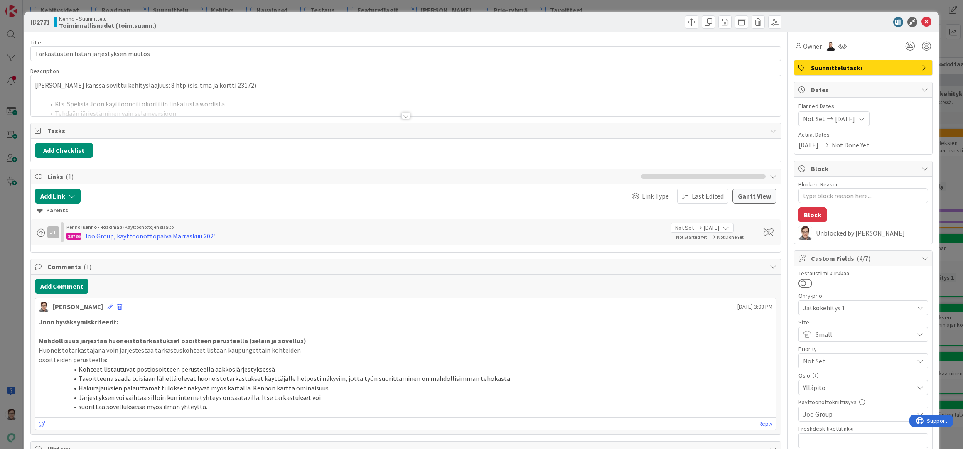
click at [401, 116] on div at bounding box center [405, 116] width 9 height 7
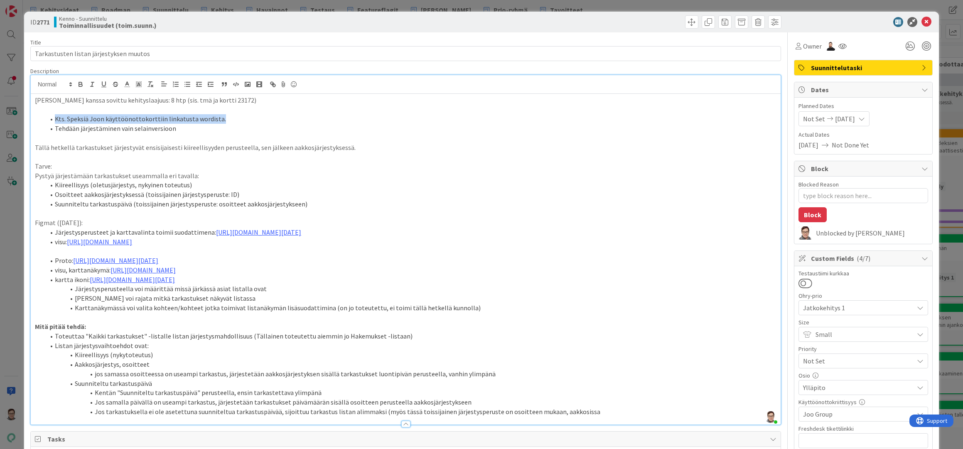
drag, startPoint x: 225, startPoint y: 120, endPoint x: 53, endPoint y: 119, distance: 172.0
click at [53, 119] on li "Kts. Speksiä Joon käyttöönottokorttiin linkatusta wordista." at bounding box center [411, 119] width 732 height 10
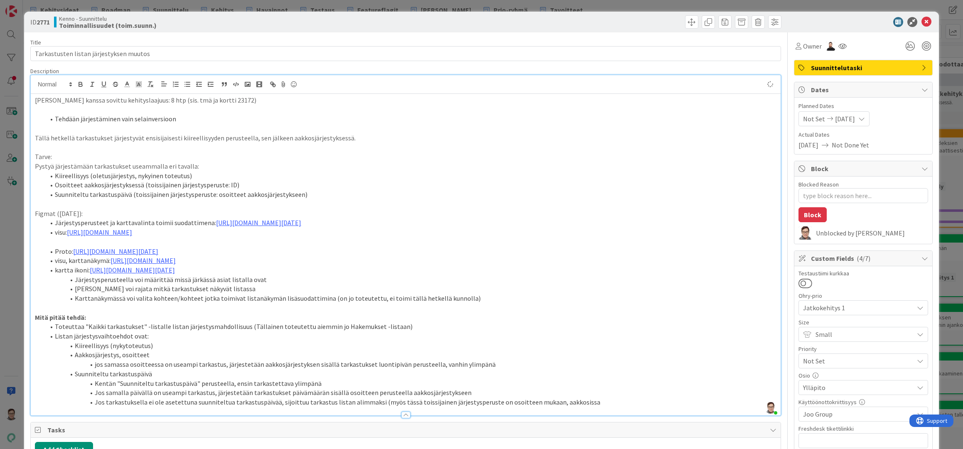
type textarea "x"
click at [211, 120] on li "Tehdään järjestäminen vain selainversioon" at bounding box center [411, 119] width 732 height 10
click at [921, 21] on icon at bounding box center [926, 22] width 10 height 10
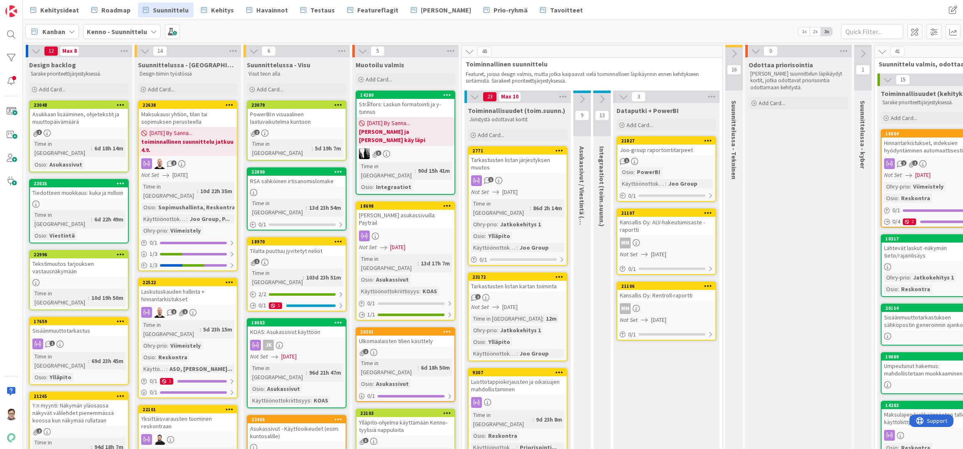
click at [500, 294] on div "1" at bounding box center [518, 297] width 98 height 7
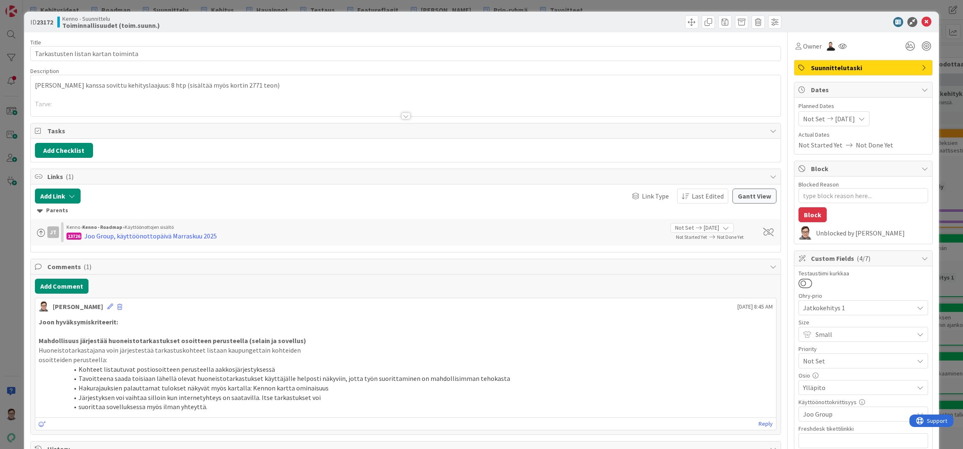
type textarea "x"
click at [403, 114] on div at bounding box center [405, 116] width 9 height 7
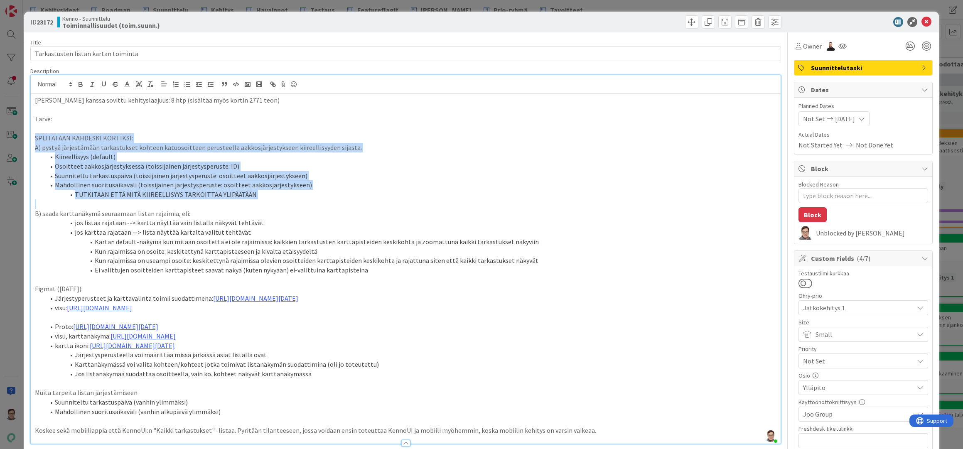
drag, startPoint x: 34, startPoint y: 137, endPoint x: 263, endPoint y: 205, distance: 238.7
click at [263, 205] on div "[PERSON_NAME] kanssa sovittu kehityslaajuus: 8 htp (sisältää myös kortin 2771 t…" at bounding box center [406, 269] width 750 height 350
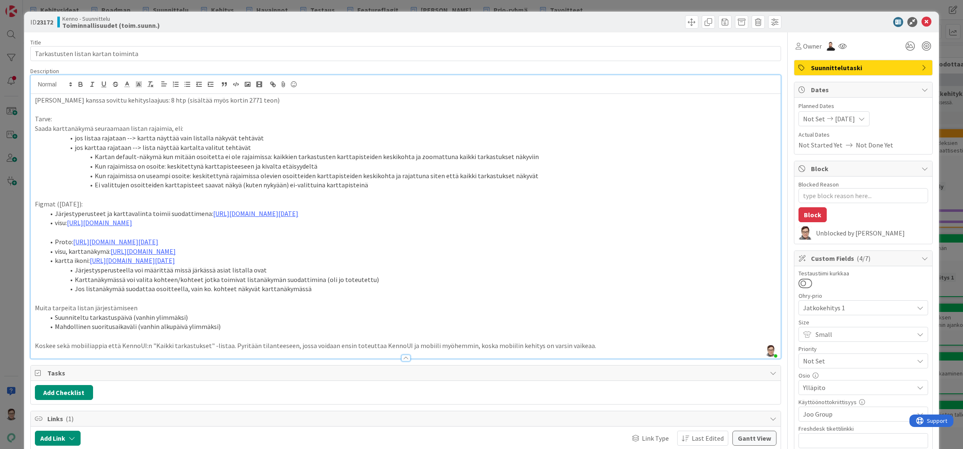
click at [54, 128] on p "Saada karttanäkymä seuraamaan listan rajaimia, eli:" at bounding box center [405, 129] width 741 height 10
drag, startPoint x: 213, startPoint y: 147, endPoint x: 222, endPoint y: 147, distance: 9.1
click at [213, 147] on li "jos karttaa rajataan --> lista näyttää kartalta valitut tehtävät" at bounding box center [411, 148] width 732 height 10
drag, startPoint x: 193, startPoint y: 157, endPoint x: 262, endPoint y: 156, distance: 69.0
click at [262, 156] on li "Kartan default-näkymä kun mitään osoitetta ei ole rajaimissa: kaikkien tarkastu…" at bounding box center [411, 157] width 732 height 10
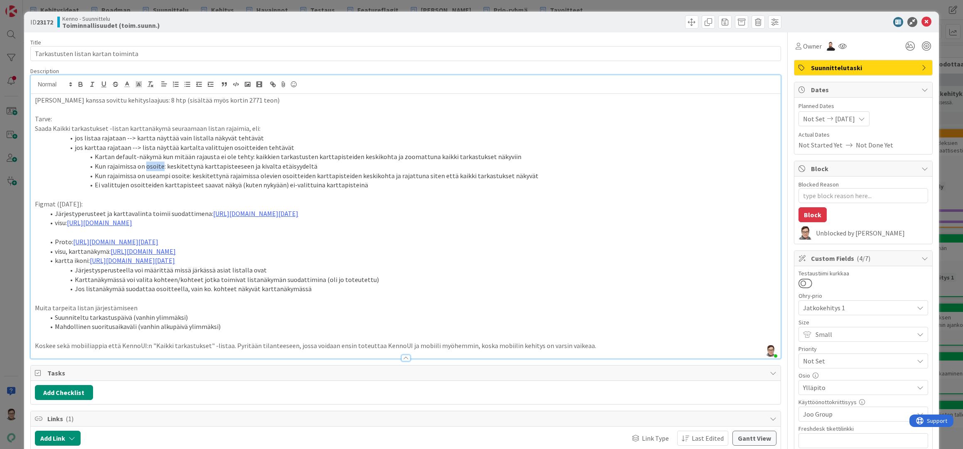
drag, startPoint x: 145, startPoint y: 166, endPoint x: 161, endPoint y: 166, distance: 16.2
click at [161, 166] on li "Kun rajaimissa on osoite: keskitettynä karttapisteeseen ja kivalta etäisyydeltä" at bounding box center [411, 167] width 732 height 10
drag, startPoint x: 315, startPoint y: 166, endPoint x: 254, endPoint y: 166, distance: 61.1
click at [254, 166] on li "Kun rajaimissa on valintoja: keskitettynä karttapisteeseen ja kivalta etäisyyde…" at bounding box center [411, 167] width 732 height 10
drag, startPoint x: 168, startPoint y: 167, endPoint x: 146, endPoint y: 167, distance: 22.0
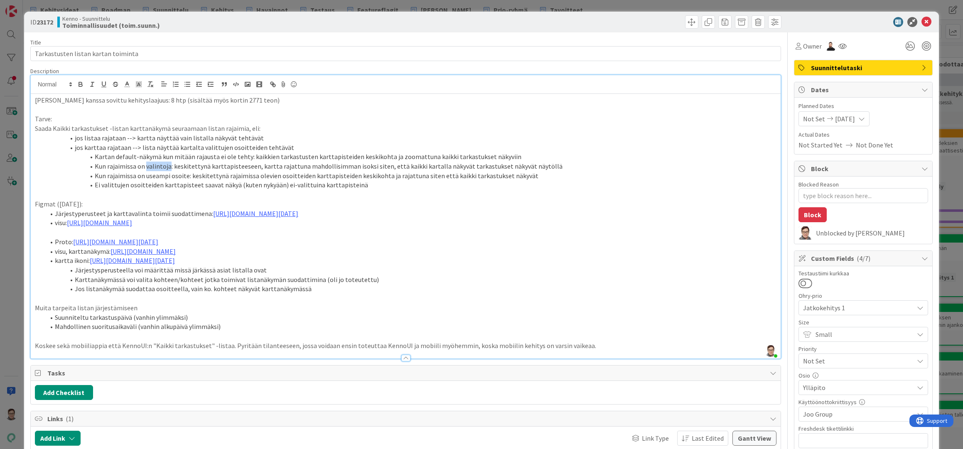
click at [146, 167] on li "Kun rajaimissa on valintoja: keskitettynä karttapisteeseen, kartta rajattuna ma…" at bounding box center [411, 167] width 732 height 10
drag, startPoint x: 187, startPoint y: 175, endPoint x: 170, endPoint y: 175, distance: 17.0
click at [170, 175] on li "Kun rajaimissa on useampi osoite: keskitettynä rajaimissa olevien osoitteiden k…" at bounding box center [411, 176] width 732 height 10
drag, startPoint x: 286, startPoint y: 177, endPoint x: 318, endPoint y: 177, distance: 32.0
click at [318, 177] on li "Kun rajaimissa on useampia valintoja: keskitettynä rajaimissa olevien osoitteid…" at bounding box center [411, 176] width 732 height 10
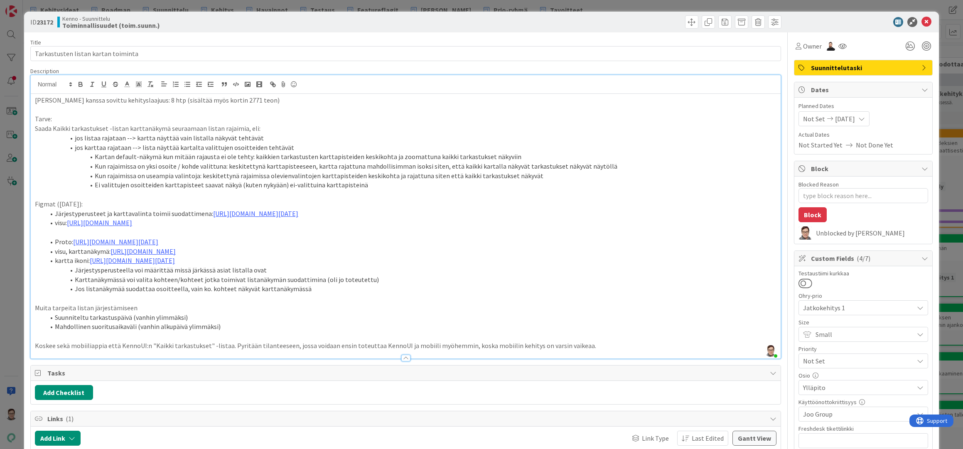
click at [594, 167] on li "Kun rajaimissa on yksi osoite / kohde valittuna: keskitettynä karttapisteeseen,…" at bounding box center [411, 167] width 732 height 10
drag, startPoint x: 570, startPoint y: 165, endPoint x: 307, endPoint y: 165, distance: 263.4
click at [307, 165] on li "Kun rajaimissa on yksi osoite / kohde valittuna: keskitettynä karttapisteeseen,…" at bounding box center [411, 167] width 732 height 10
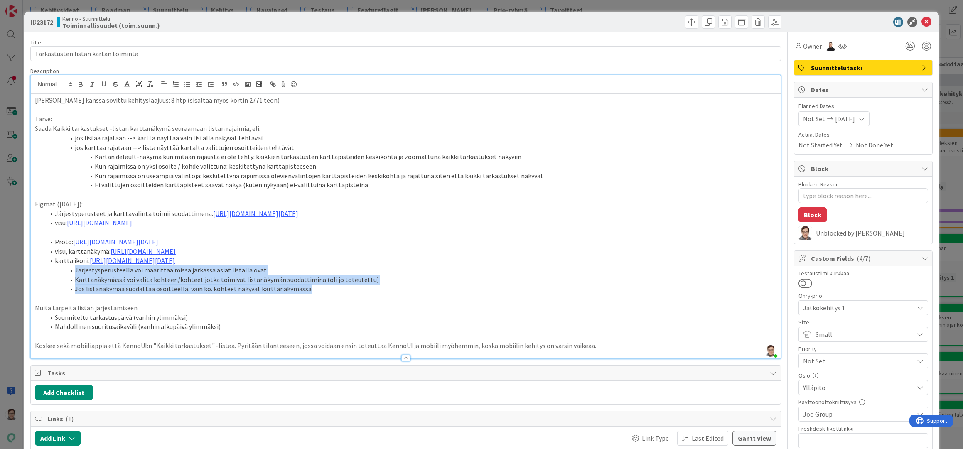
drag, startPoint x: 304, startPoint y: 301, endPoint x: 71, endPoint y: 283, distance: 234.2
click at [71, 283] on ol "Proto: [URL][DOMAIN_NAME][DATE] visu, karttanäkymä: [URL][DOMAIN_NAME] kartta i…" at bounding box center [405, 265] width 741 height 56
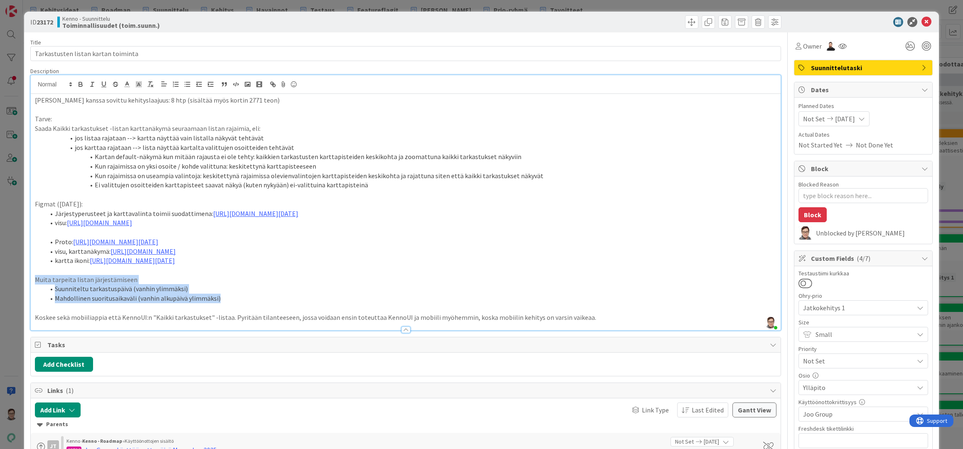
drag, startPoint x: 223, startPoint y: 308, endPoint x: 25, endPoint y: 288, distance: 199.1
click at [25, 288] on div "ID 23172 Kenno - Suunnittelu Toiminnallisuudet (toim.suunn.) Title 35 / 128 Tar…" at bounding box center [481, 404] width 915 height 784
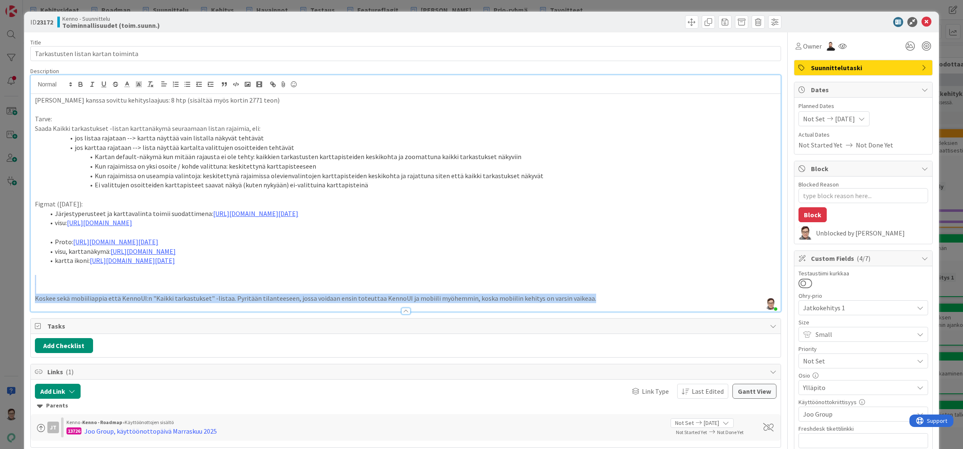
drag, startPoint x: 579, startPoint y: 307, endPoint x: 30, endPoint y: 289, distance: 549.9
click at [30, 289] on div "[PERSON_NAME] joined 3 m ago [PERSON_NAME] kanssa sovittu kehityslaajuus: 8 htp…" at bounding box center [405, 193] width 751 height 237
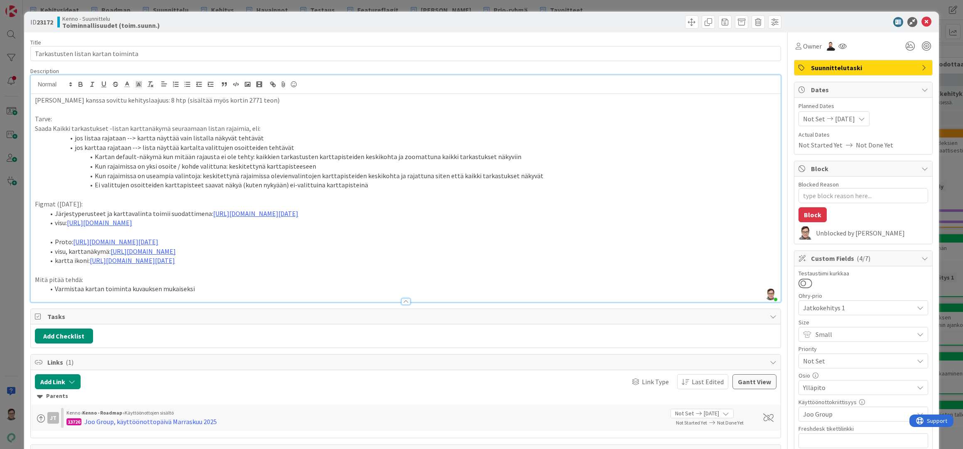
drag, startPoint x: 84, startPoint y: 298, endPoint x: 134, endPoint y: 305, distance: 50.3
click at [85, 294] on li "Varmistaa kartan toiminta kuvauksen mukaiseksi" at bounding box center [411, 289] width 732 height 10
click at [232, 294] on li "Varmistaa ja toteuttaa kartan toiminta kuvauksen mukaiseksi" at bounding box center [411, 289] width 732 height 10
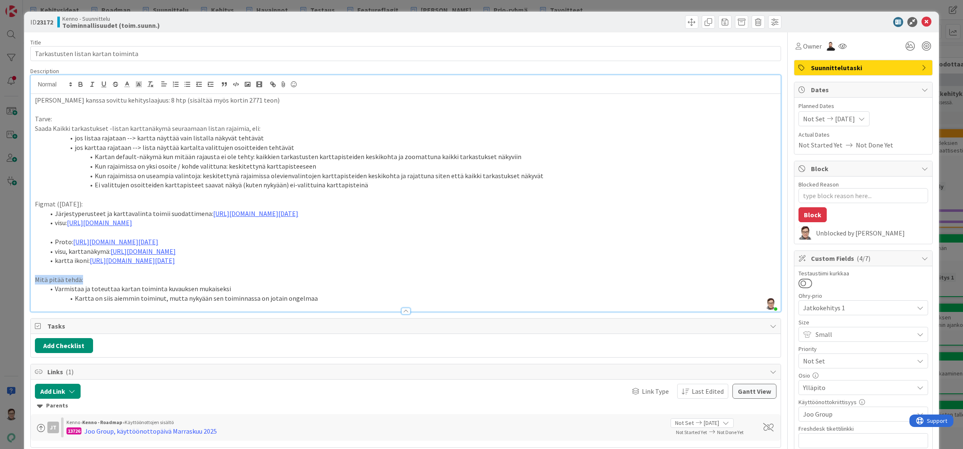
drag, startPoint x: 86, startPoint y: 290, endPoint x: 26, endPoint y: 290, distance: 60.6
click at [26, 290] on div "ID 23172 Kenno - Suunnittelu Toiminnallisuudet (toim.suunn.) Title 35 / 128 Tar…" at bounding box center [481, 394] width 915 height 765
click at [130, 285] on p "Mitä pitää tehdä:" at bounding box center [405, 280] width 741 height 10
click at [405, 314] on div at bounding box center [405, 311] width 9 height 7
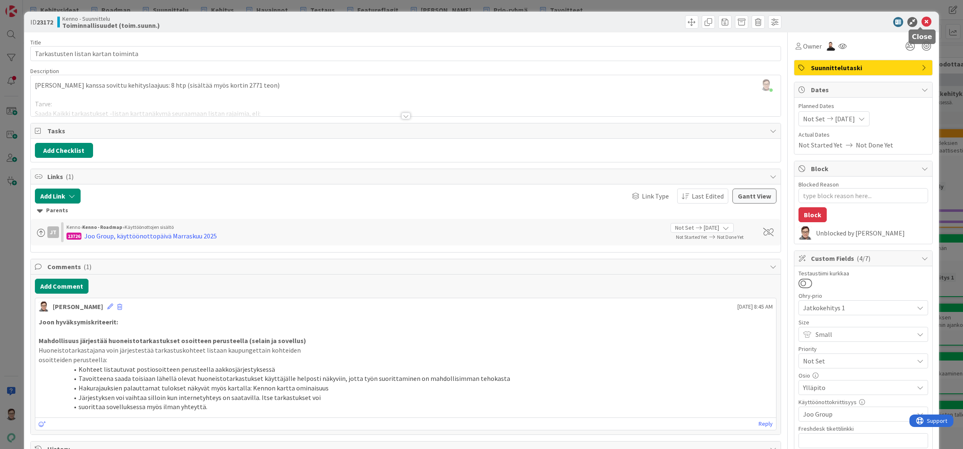
click at [921, 23] on icon at bounding box center [926, 22] width 10 height 10
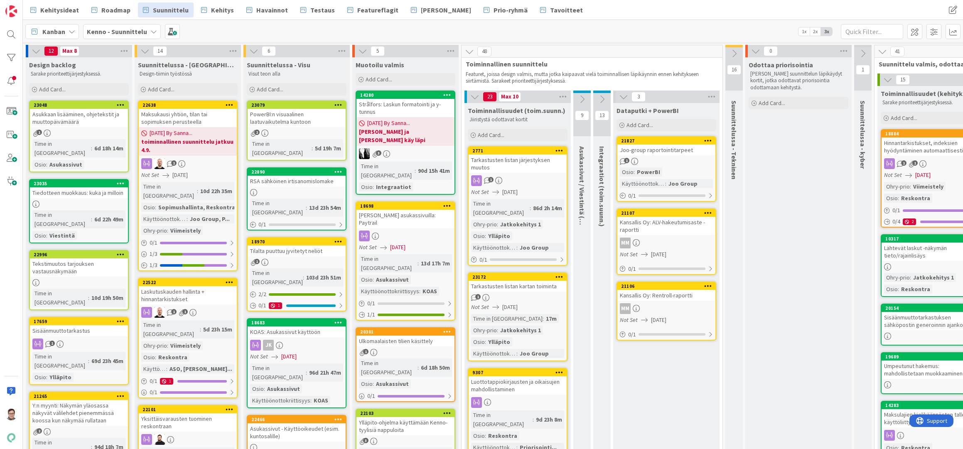
click at [516, 294] on div "1" at bounding box center [518, 297] width 98 height 7
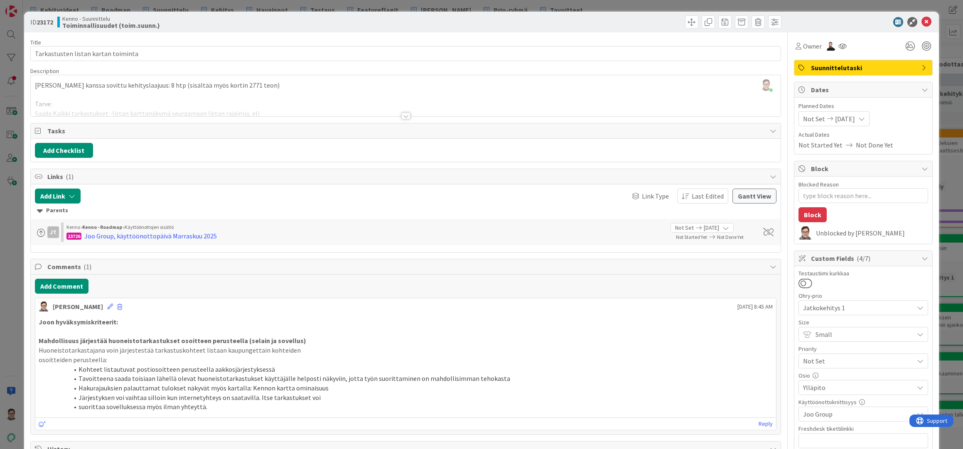
click at [413, 444] on div "History" at bounding box center [406, 449] width 750 height 15
click at [922, 21] on icon at bounding box center [926, 22] width 10 height 10
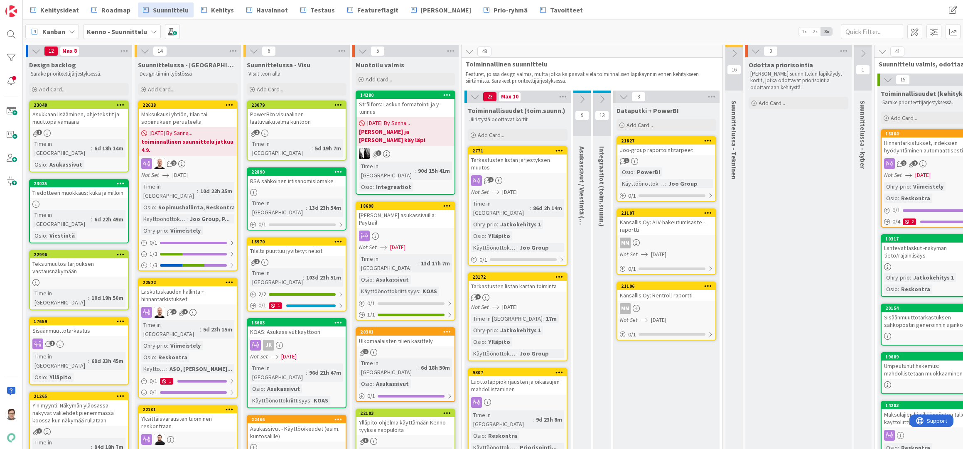
click at [557, 151] on icon at bounding box center [559, 150] width 8 height 6
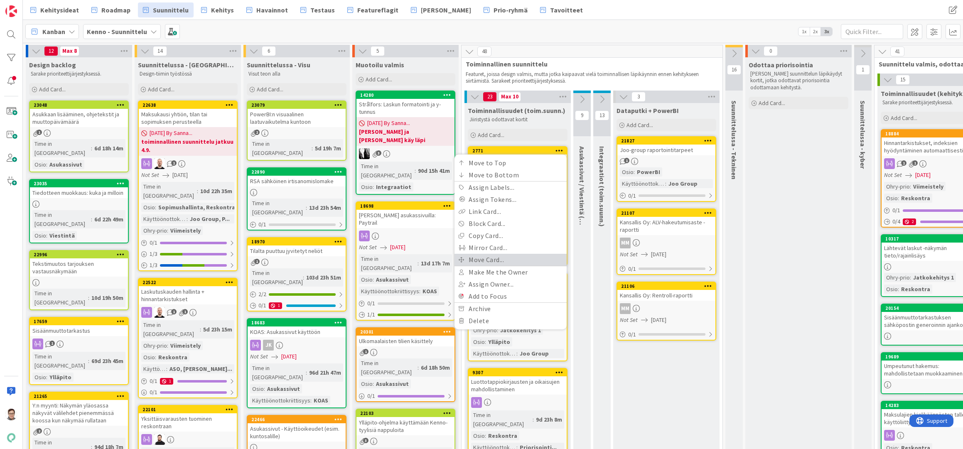
click at [491, 260] on link "Move Card..." at bounding box center [510, 260] width 112 height 12
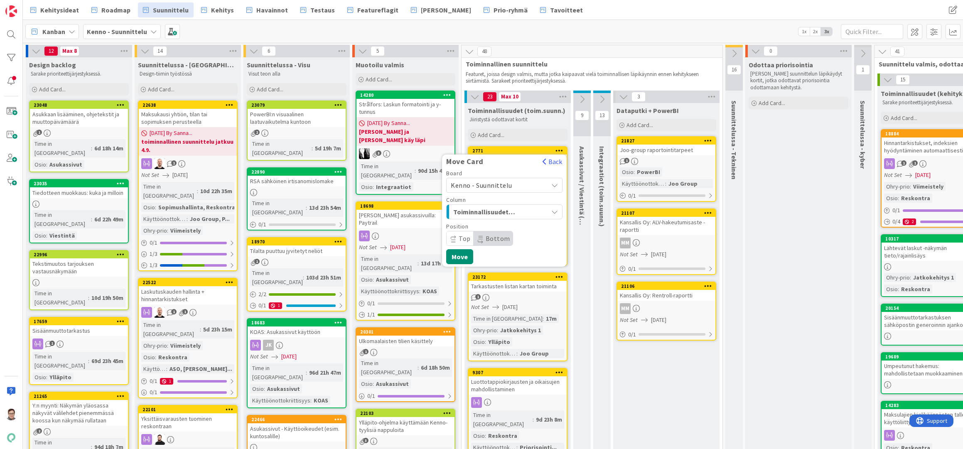
click at [489, 183] on span "Kenno - Suunnittelu" at bounding box center [481, 185] width 61 height 8
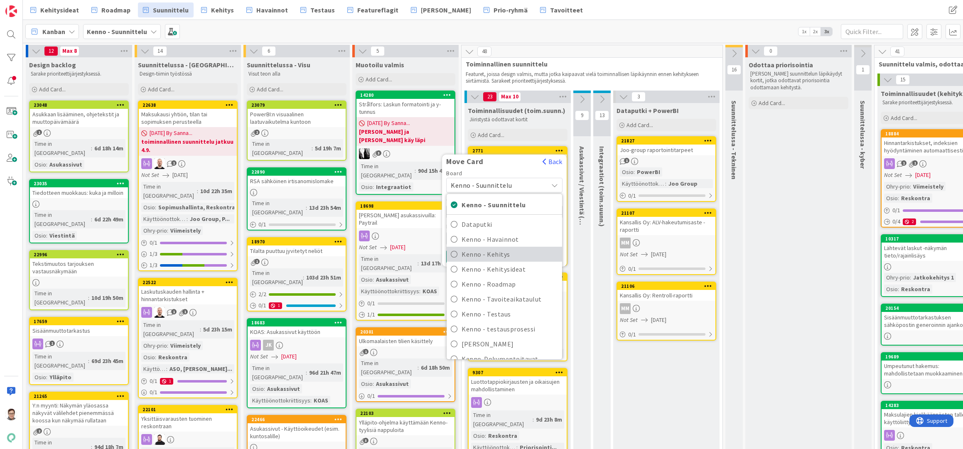
click at [499, 256] on span "Kenno - Kehitys" at bounding box center [510, 254] width 96 height 12
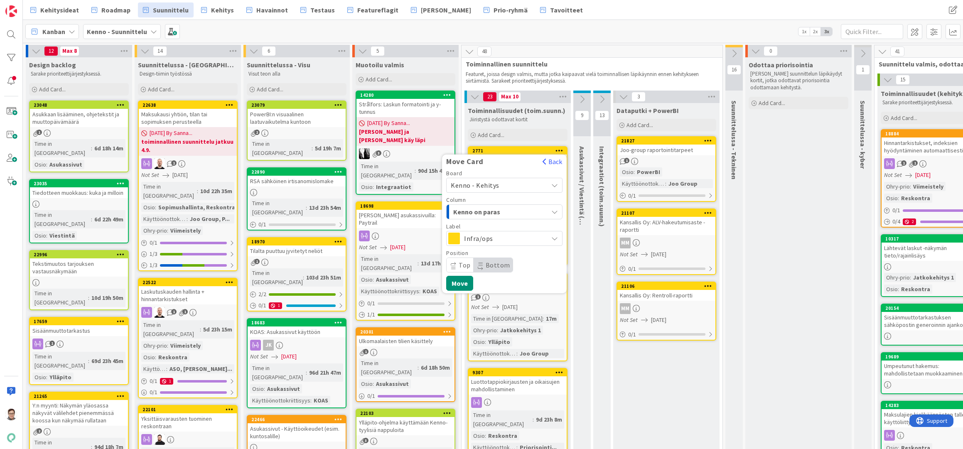
click at [489, 208] on span "Kenno on paras" at bounding box center [484, 211] width 62 height 11
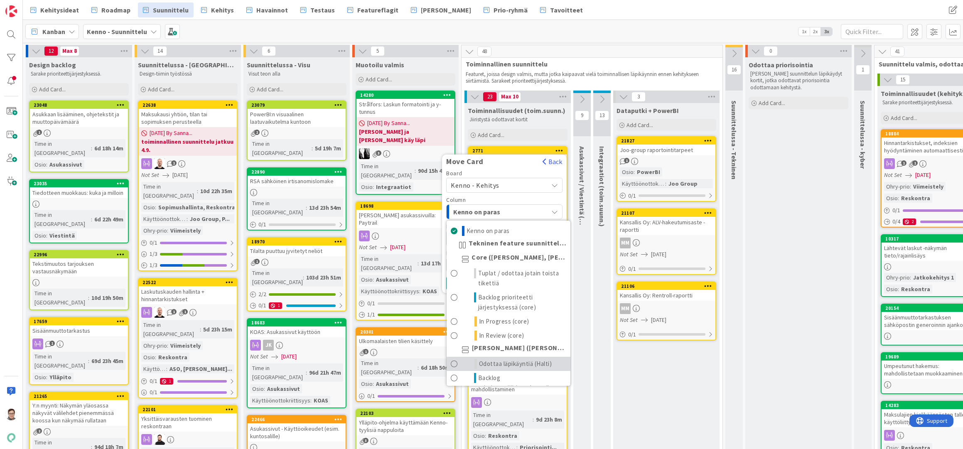
click at [508, 358] on link "Odottaa läpikäyntiä (Halti)" at bounding box center [509, 364] width 124 height 14
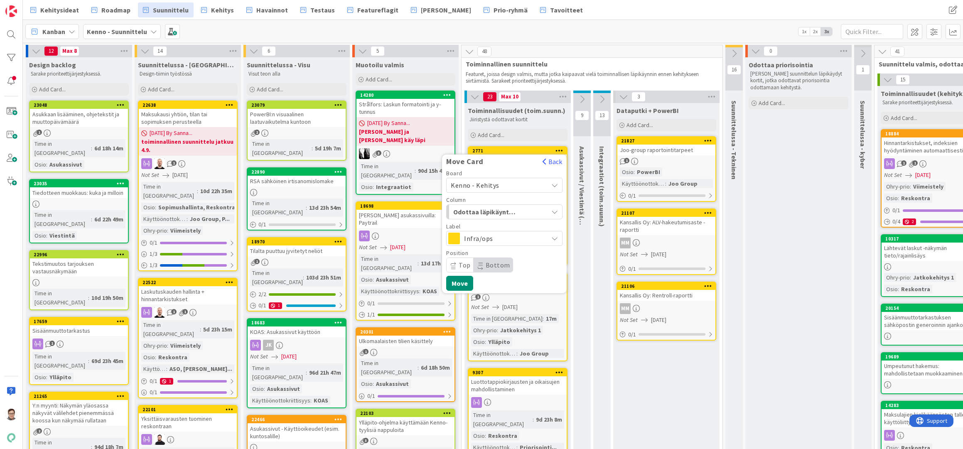
click at [464, 263] on span "Top" at bounding box center [465, 265] width 12 height 8
click at [462, 282] on button "Move" at bounding box center [459, 283] width 27 height 15
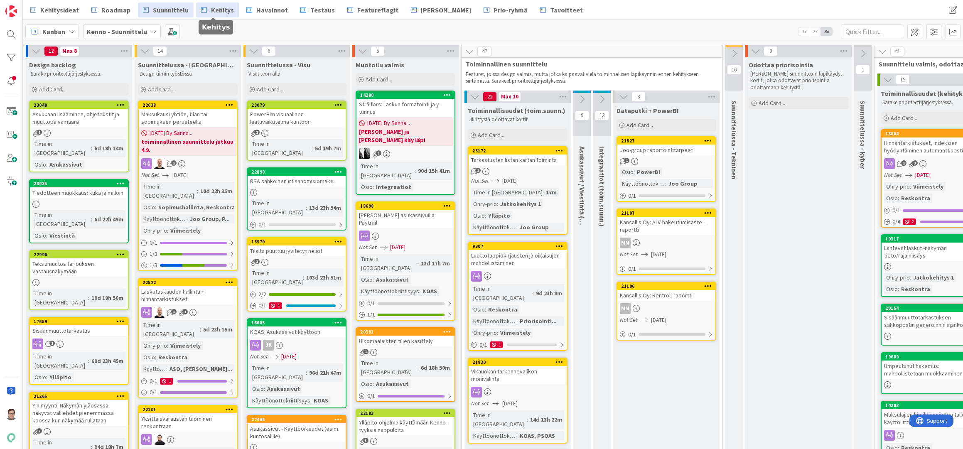
click at [225, 10] on span "Kehitys" at bounding box center [222, 10] width 23 height 10
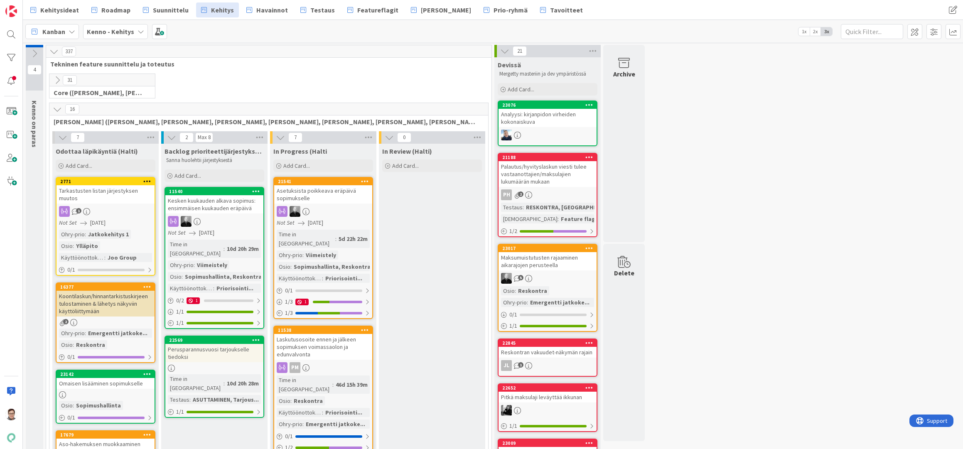
click at [105, 200] on div "Tarkastusten listan järjestyksen muutos" at bounding box center [105, 194] width 98 height 18
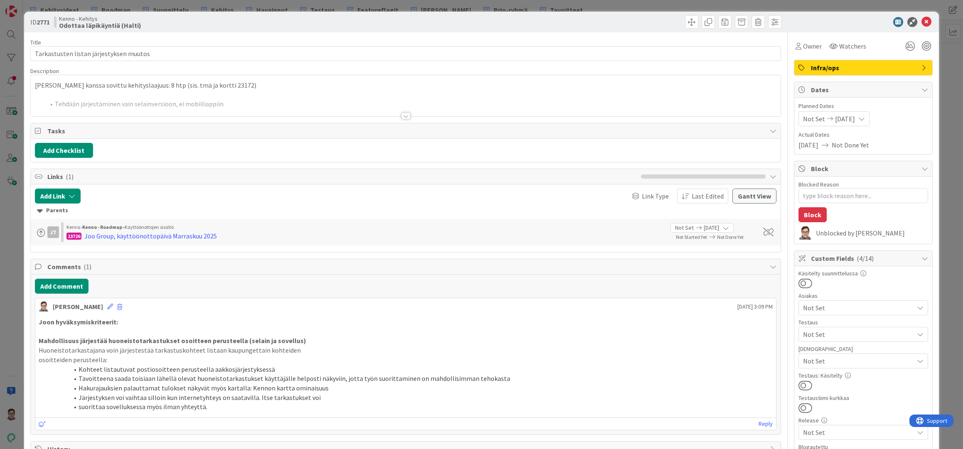
click at [813, 67] on span "Infra/ops" at bounding box center [864, 68] width 106 height 10
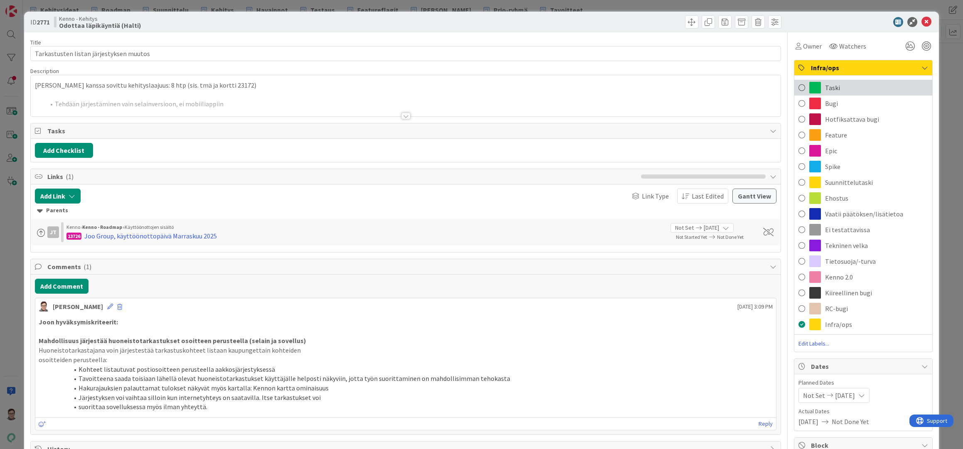
click at [825, 86] on span "Taski" at bounding box center [832, 88] width 15 height 10
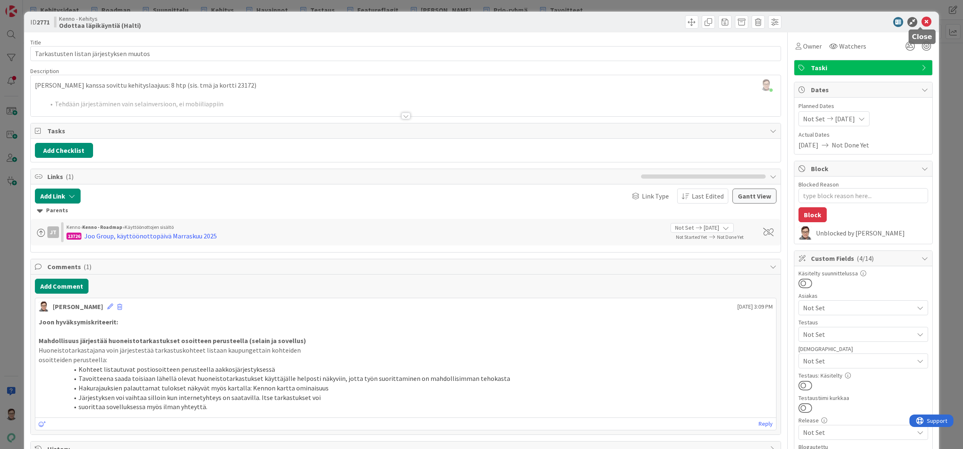
click at [921, 21] on icon at bounding box center [926, 22] width 10 height 10
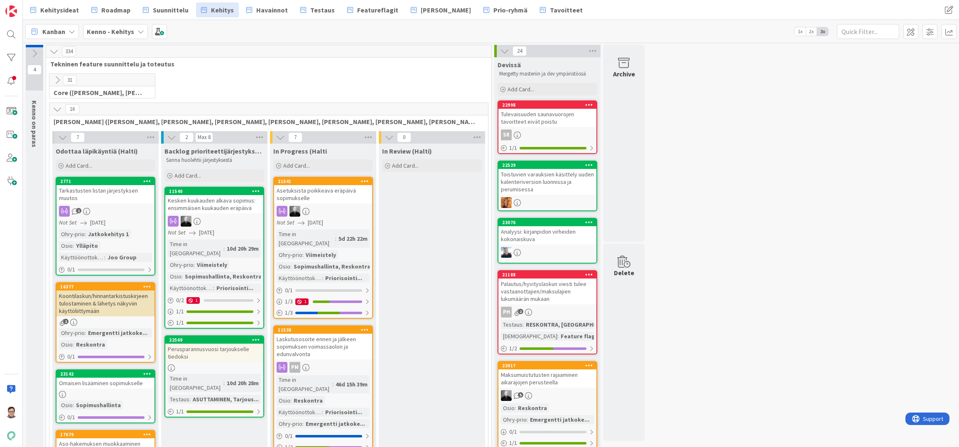
click at [268, 8] on span "Havainnot" at bounding box center [272, 10] width 32 height 10
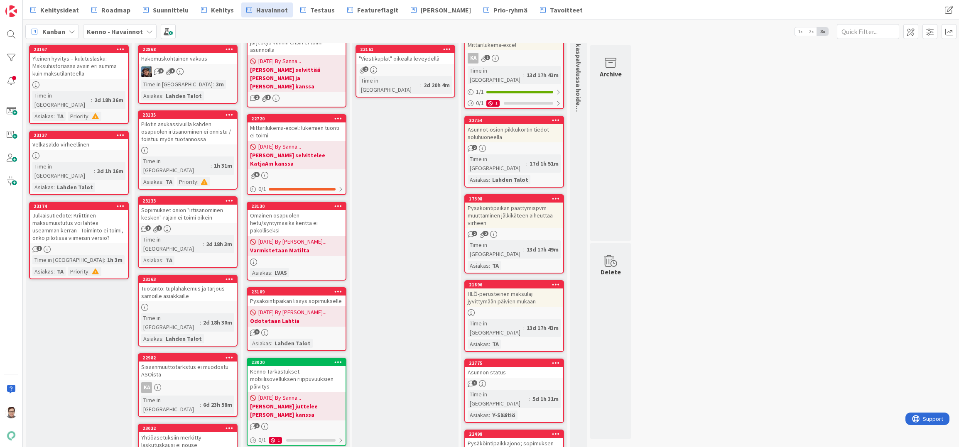
scroll to position [42, 0]
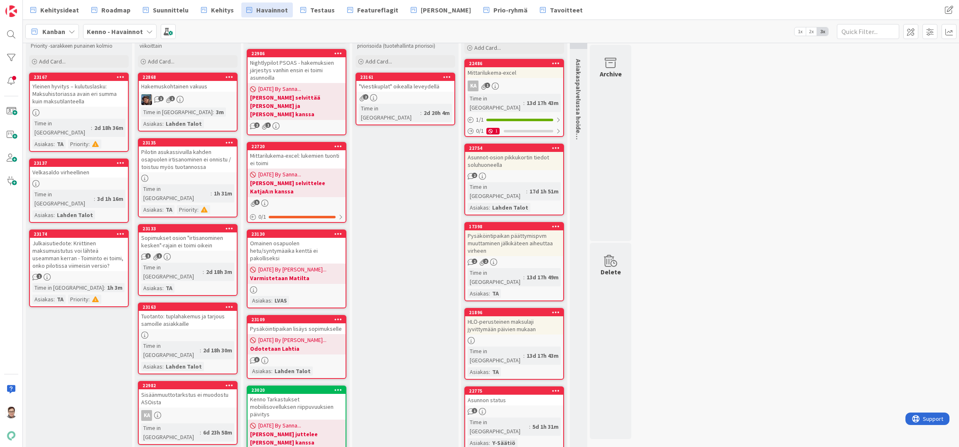
click at [180, 83] on div "Hakemuskohtainen vakuus" at bounding box center [188, 86] width 98 height 11
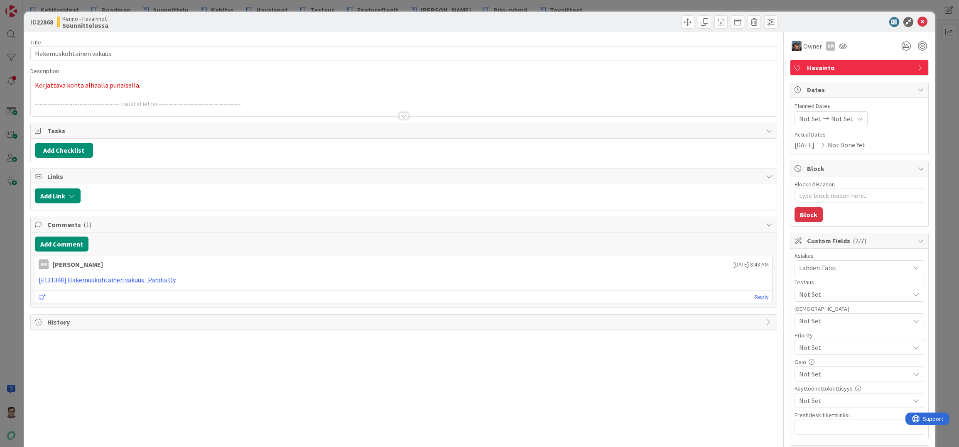
type textarea "x"
click at [400, 113] on div at bounding box center [403, 116] width 9 height 7
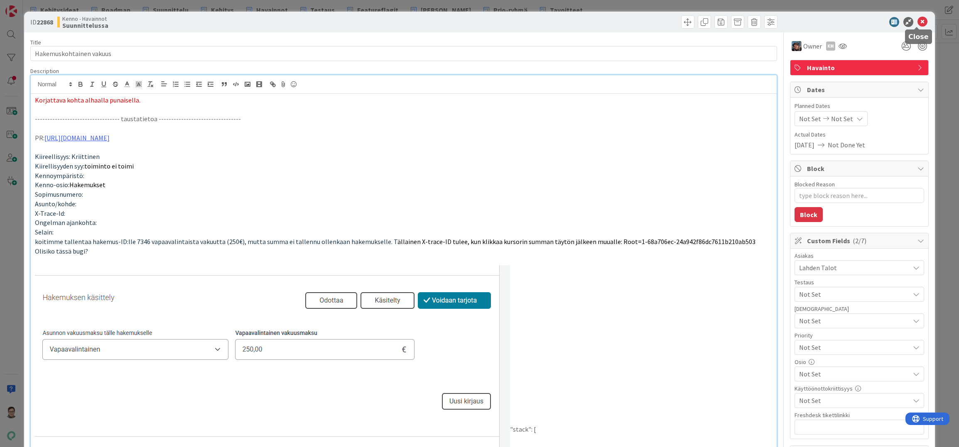
click at [918, 22] on icon at bounding box center [923, 22] width 10 height 10
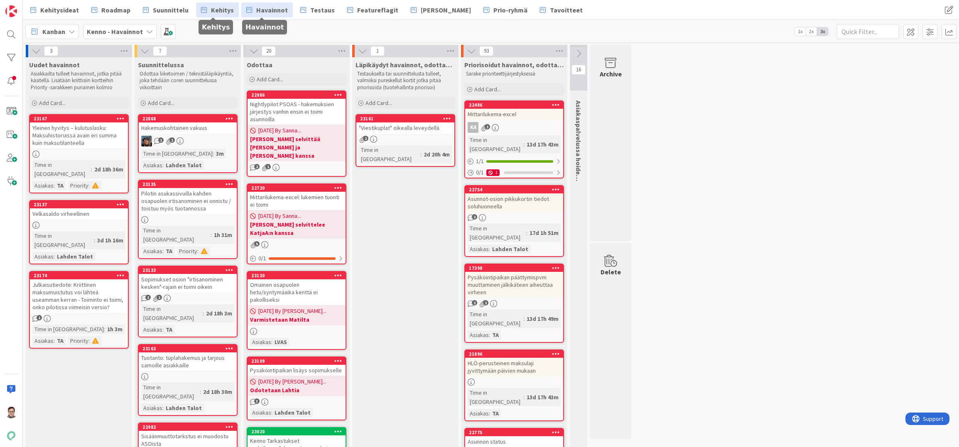
click at [214, 10] on span "Kehitys" at bounding box center [222, 10] width 23 height 10
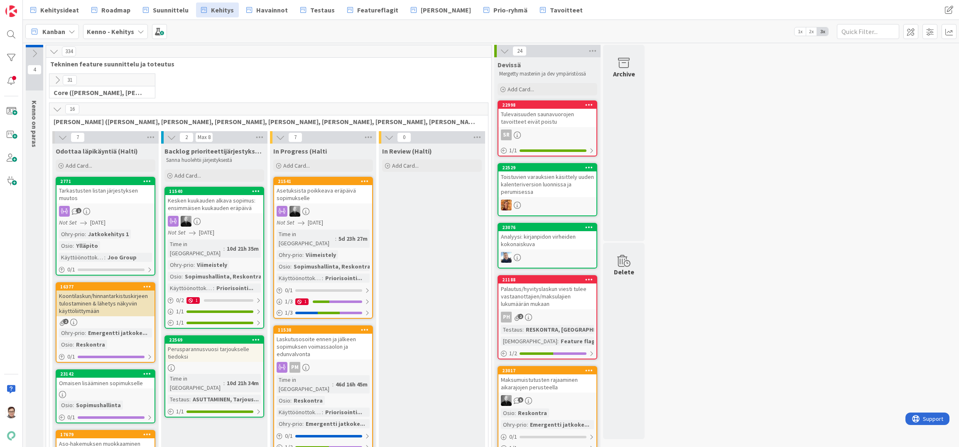
click at [56, 79] on icon at bounding box center [57, 80] width 9 height 9
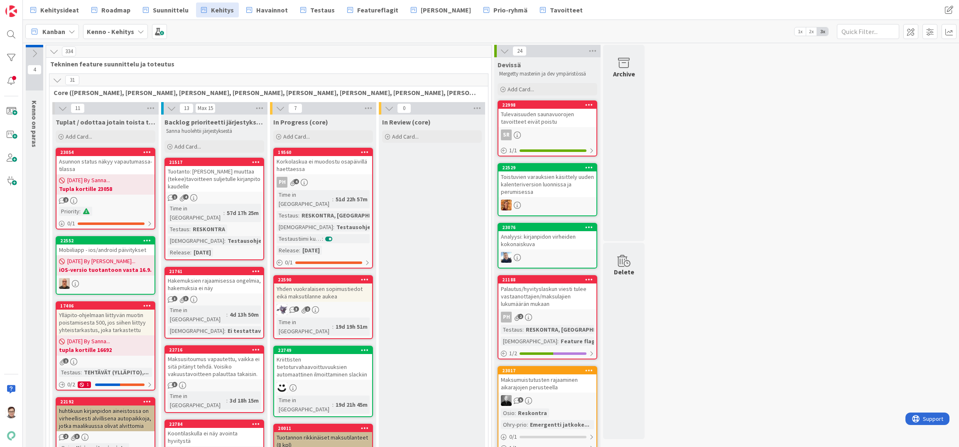
click at [56, 79] on icon at bounding box center [57, 80] width 9 height 9
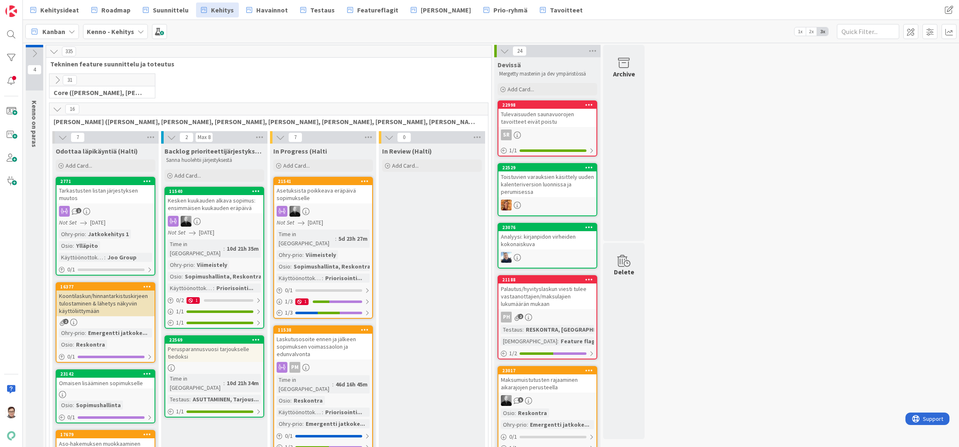
click at [58, 109] on icon at bounding box center [57, 109] width 9 height 9
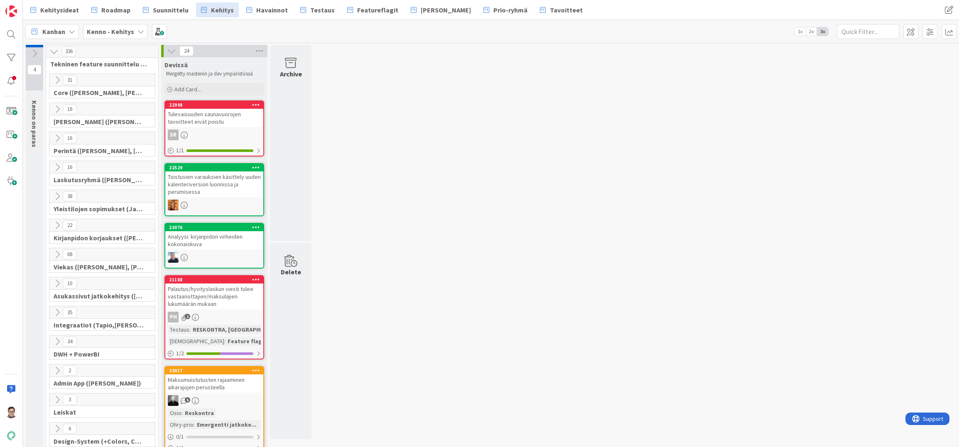
click at [56, 253] on icon at bounding box center [57, 254] width 9 height 9
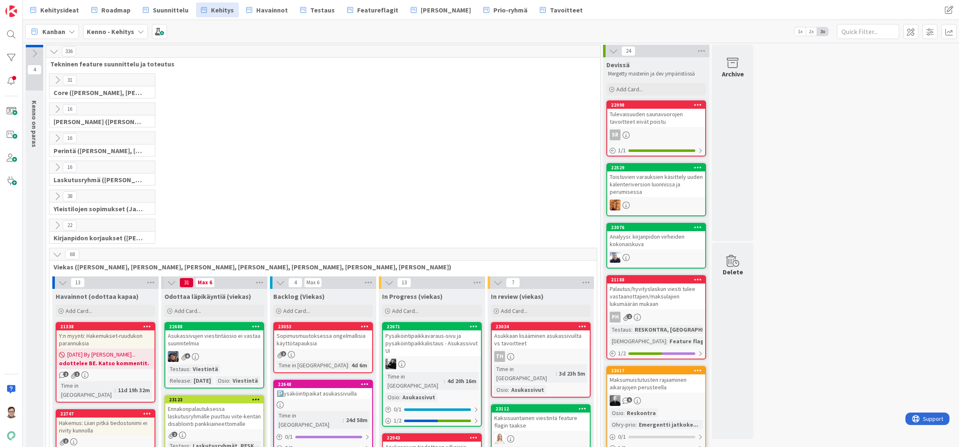
click at [58, 253] on icon at bounding box center [57, 254] width 9 height 9
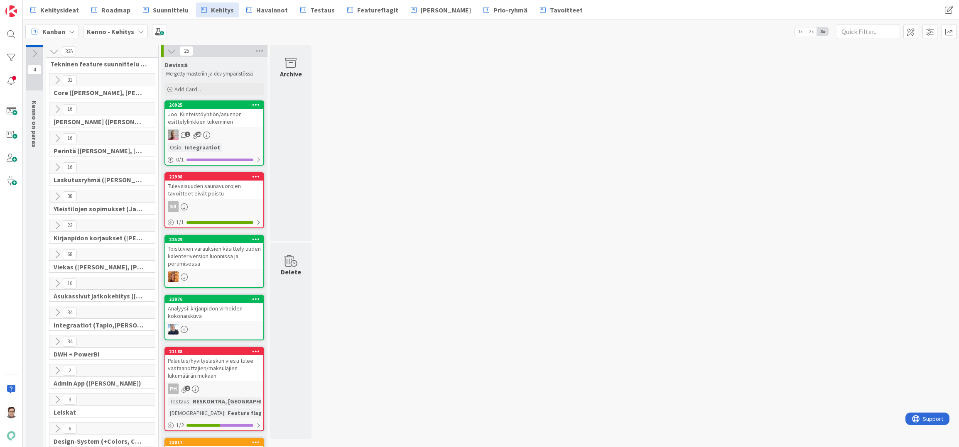
click at [56, 108] on icon at bounding box center [57, 109] width 9 height 9
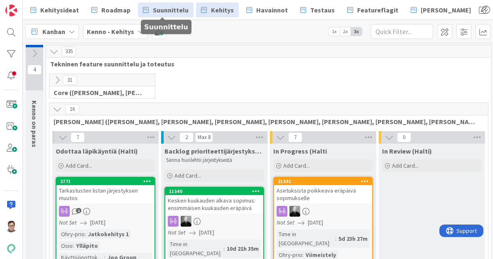
click at [169, 11] on span "Suunnittelu" at bounding box center [171, 10] width 36 height 10
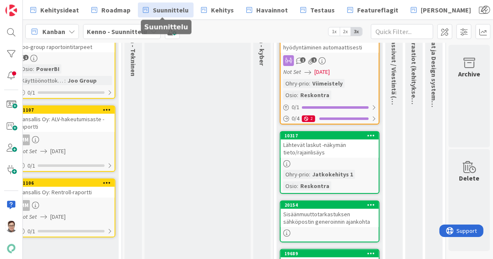
scroll to position [0, 606]
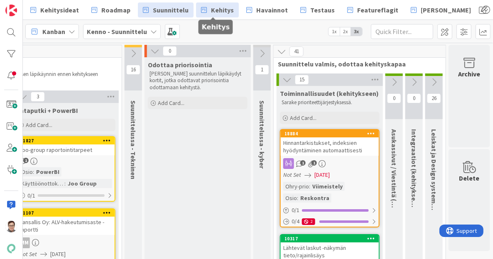
click at [216, 10] on span "Kehitys" at bounding box center [222, 10] width 23 height 10
